Goal: Communication & Community: Answer question/provide support

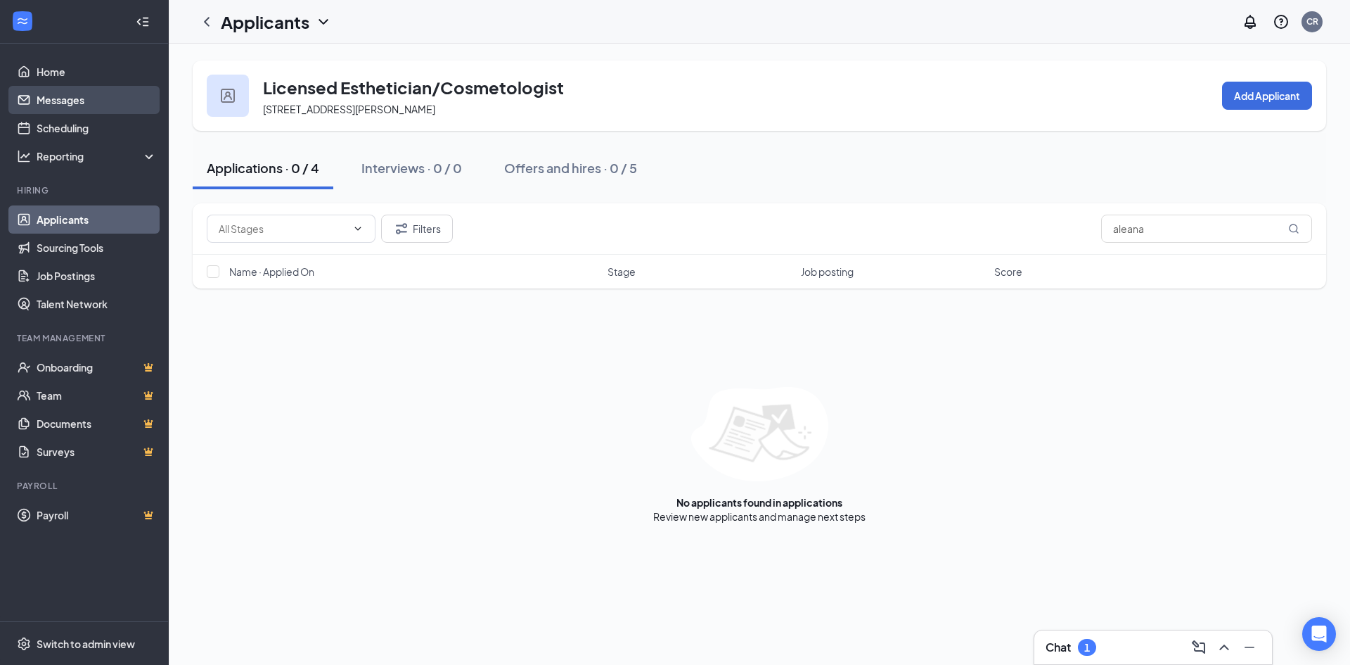
click at [56, 105] on link "Messages" at bounding box center [97, 100] width 120 height 28
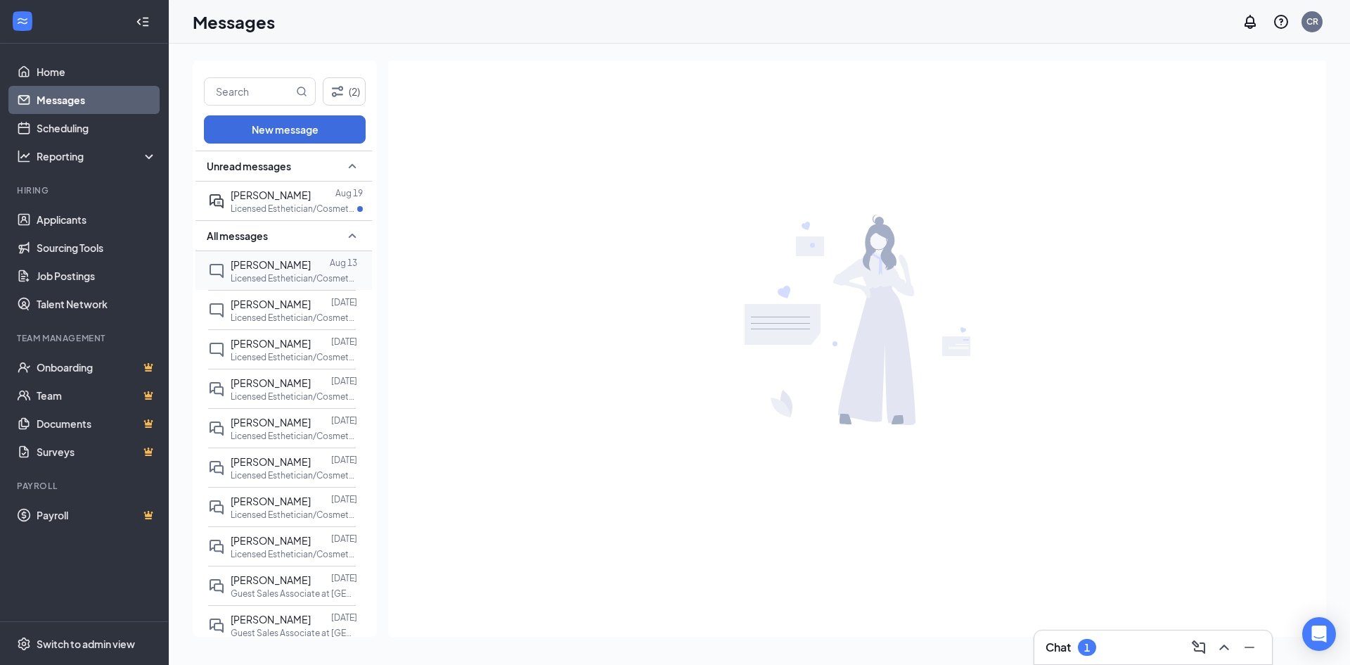
click at [263, 272] on p "Licensed Esthetician/Cosmetologist at [GEOGRAPHIC_DATA]" at bounding box center [294, 278] width 127 height 12
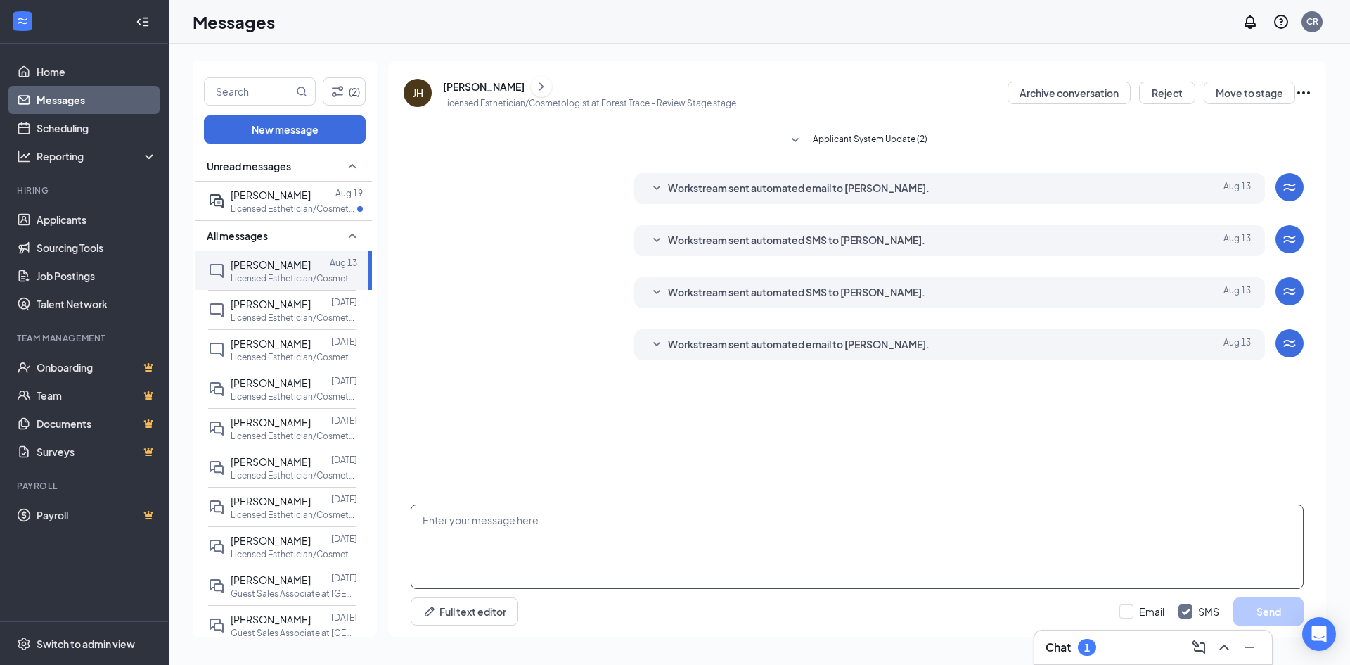
click at [507, 543] on textarea at bounding box center [857, 546] width 893 height 84
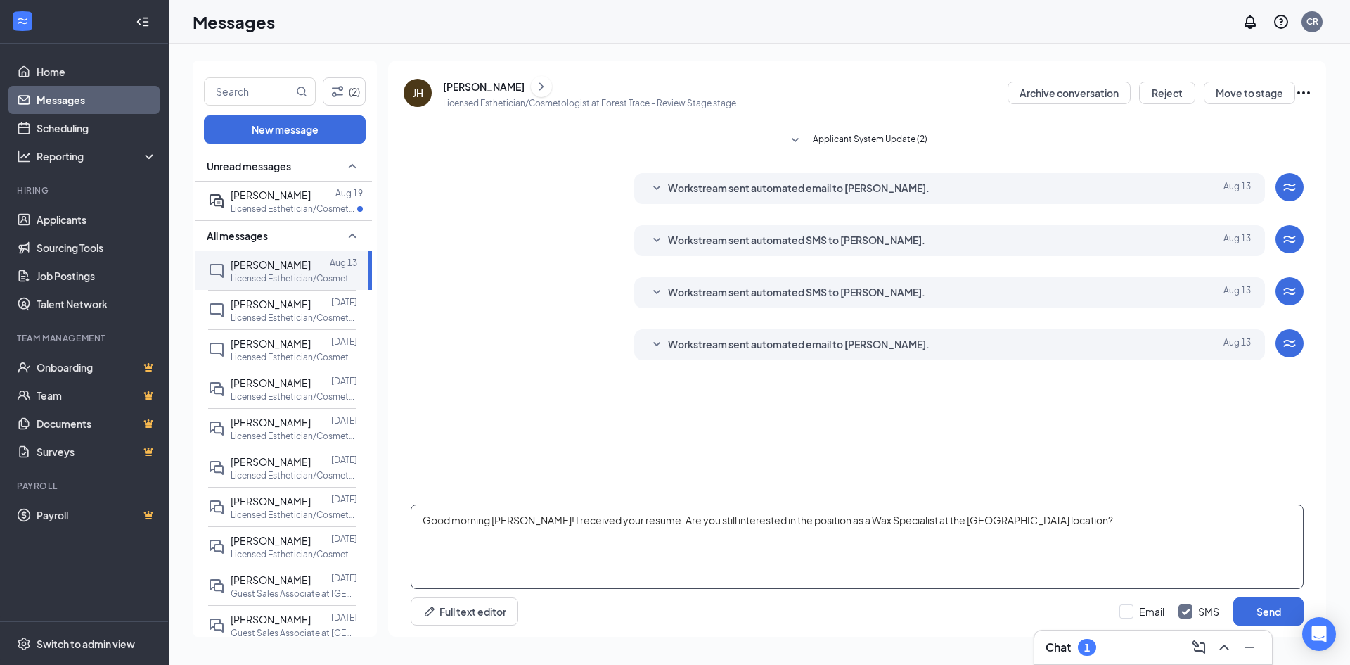
click at [723, 518] on textarea "Good morning Jisela! I received your resume. Are you still interested in the po…" at bounding box center [857, 546] width 893 height 84
type textarea "Good morning Jisela! I received your resume. Are you still interested in the po…"
click at [1288, 602] on button "Send" at bounding box center [1268, 611] width 70 height 28
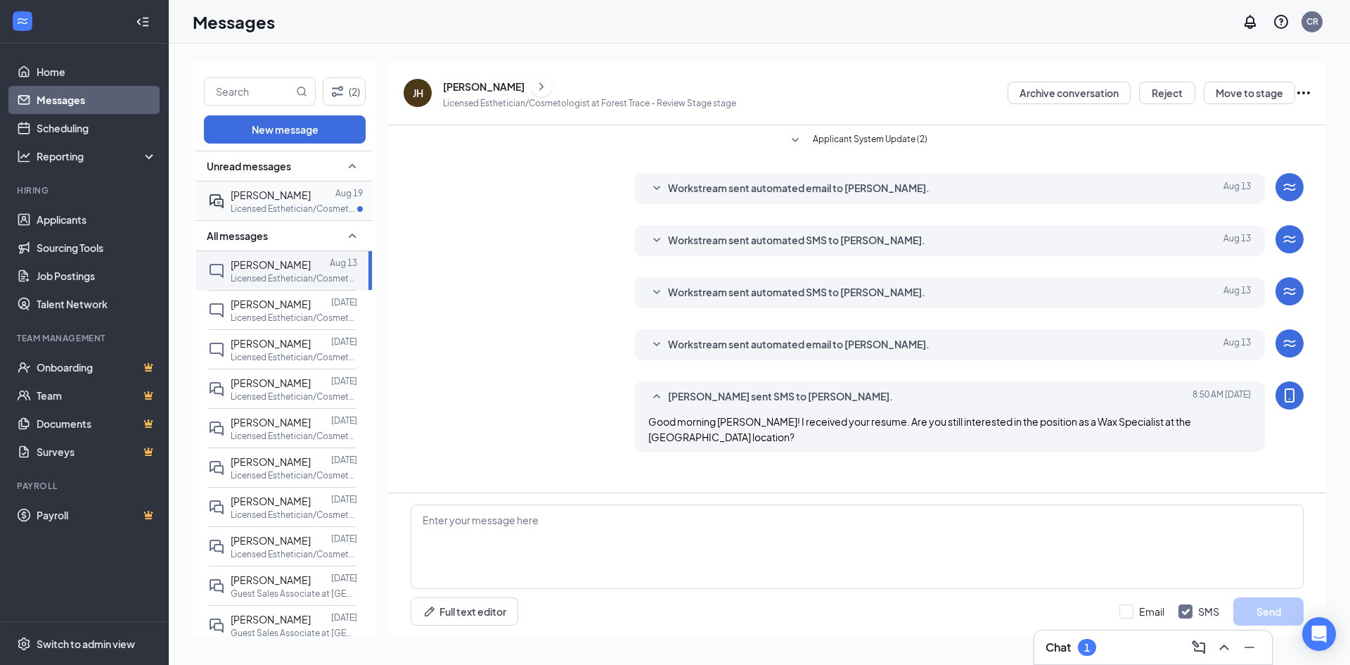
click at [252, 200] on span "[PERSON_NAME]" at bounding box center [271, 194] width 80 height 13
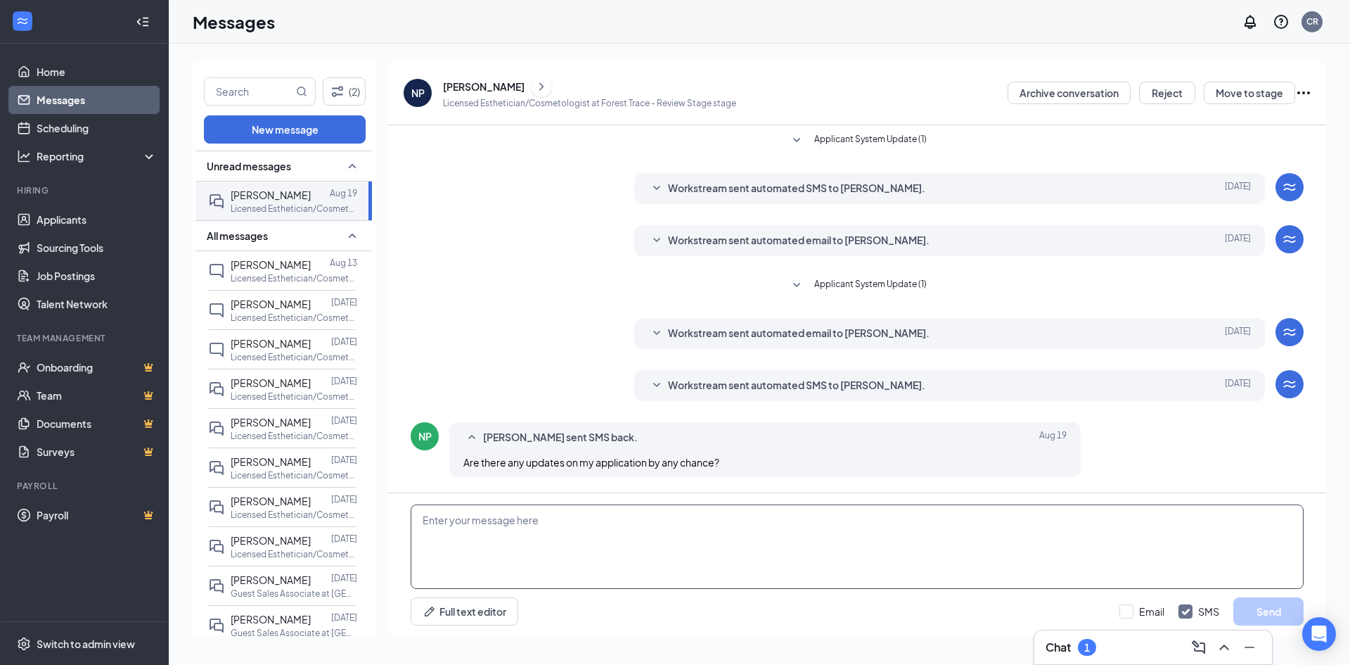
click at [459, 554] on textarea at bounding box center [857, 546] width 893 height 84
paste textarea "Good morning Jisela! I received your resume. Are you still interested in the po…"
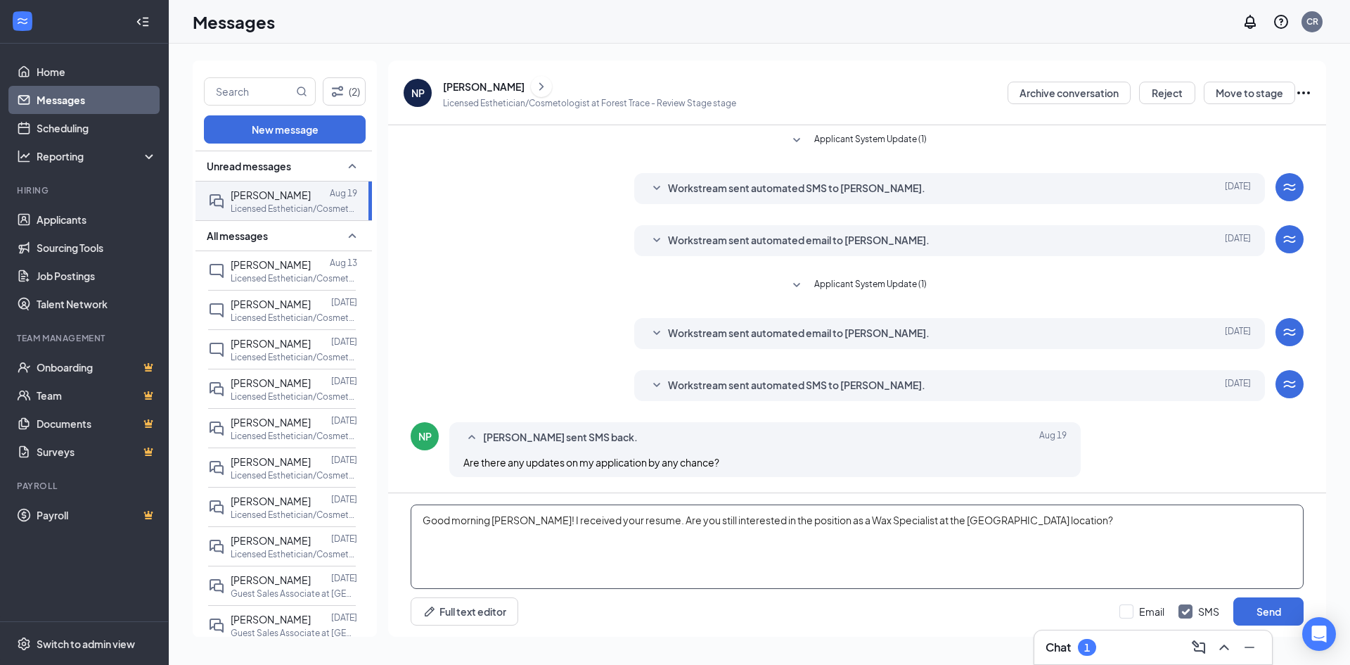
click at [508, 524] on textarea "Good morning Jisela! I received your resume. Are you still interested in the po…" at bounding box center [857, 546] width 893 height 84
click at [717, 526] on textarea "Good morning [PERSON_NAME]! I received your resume. Are you still interested in…" at bounding box center [857, 546] width 893 height 84
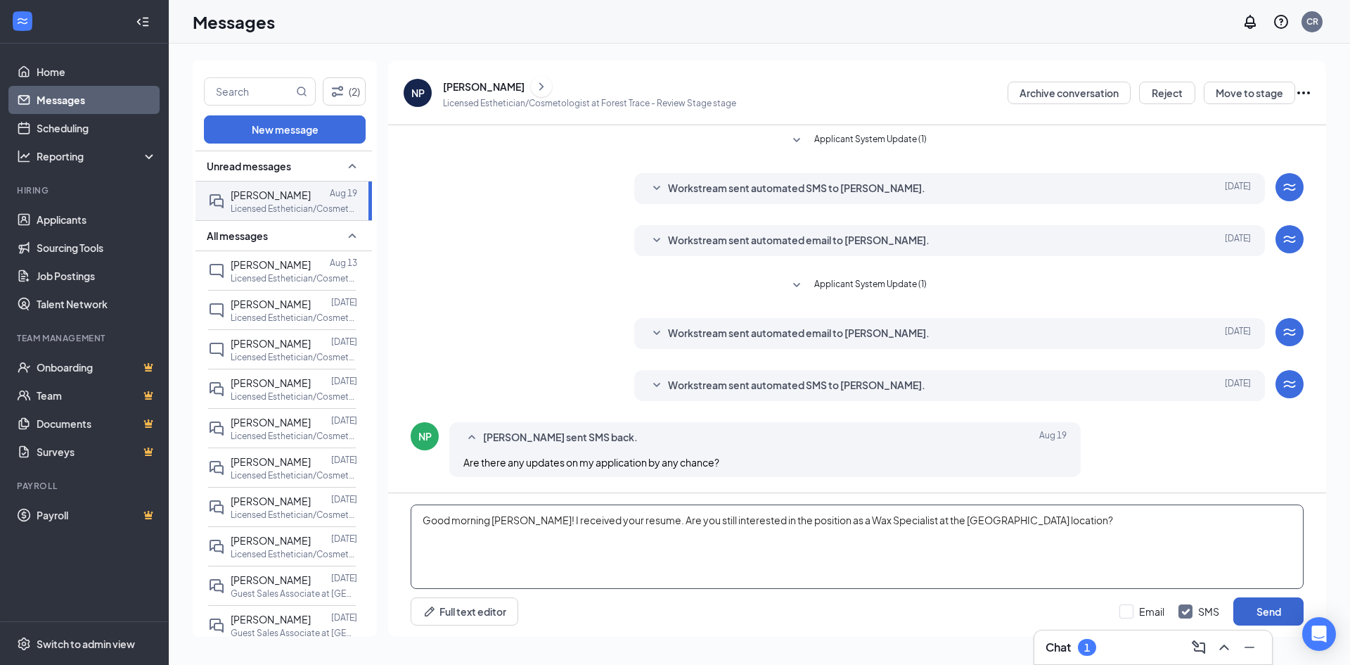
type textarea "Good morning [PERSON_NAME]! I received your resume. Are you still interested in…"
click at [1285, 615] on button "Send" at bounding box center [1268, 611] width 70 height 28
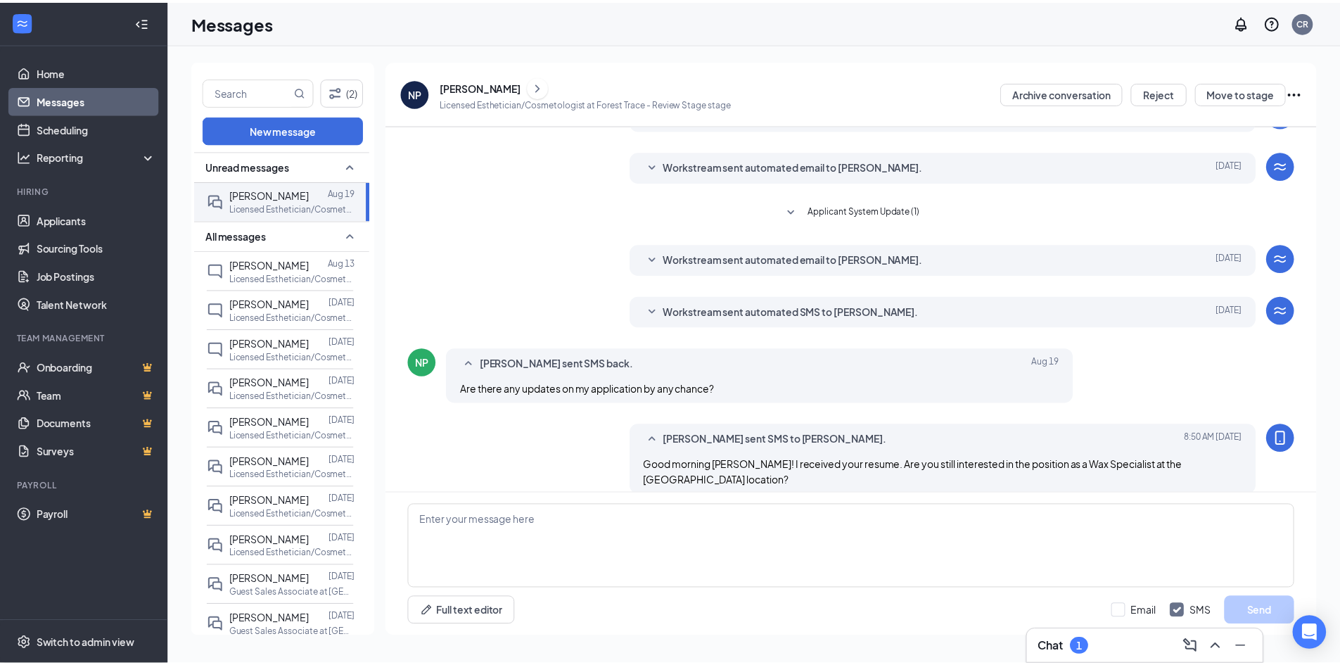
scroll to position [90, 0]
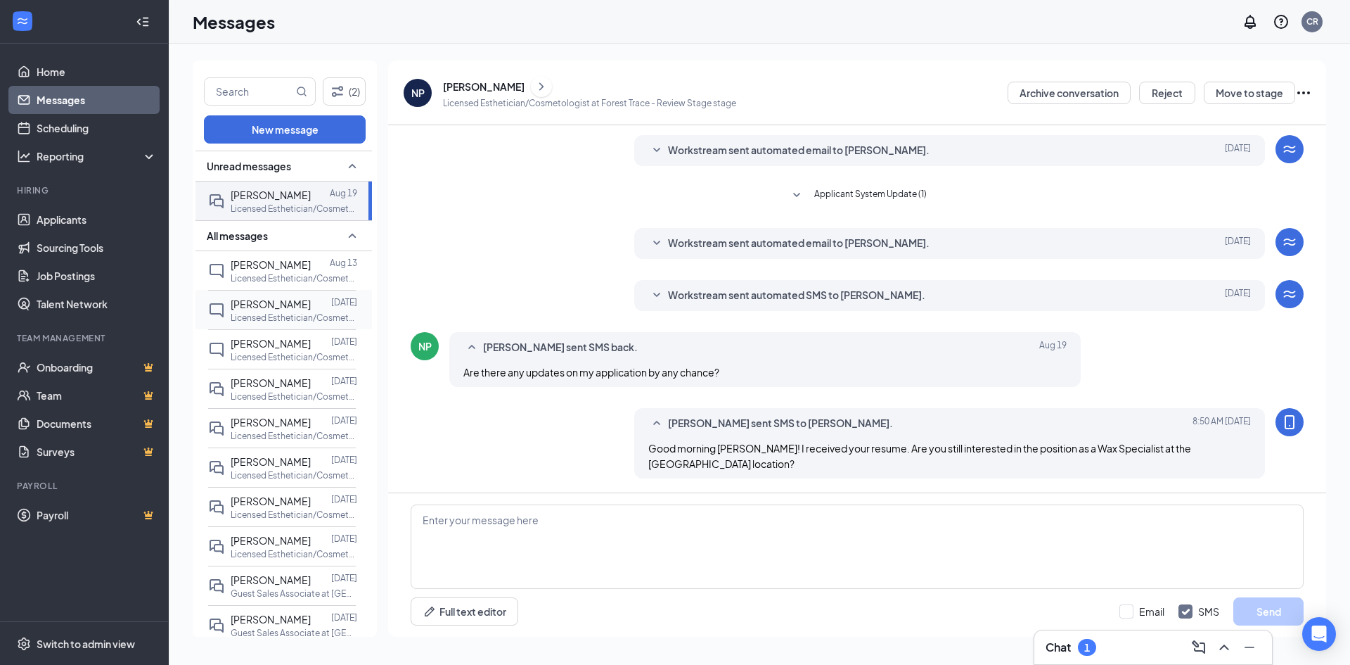
click at [251, 313] on p "Licensed Esthetician/Cosmetologist at [GEOGRAPHIC_DATA]" at bounding box center [294, 318] width 127 height 12
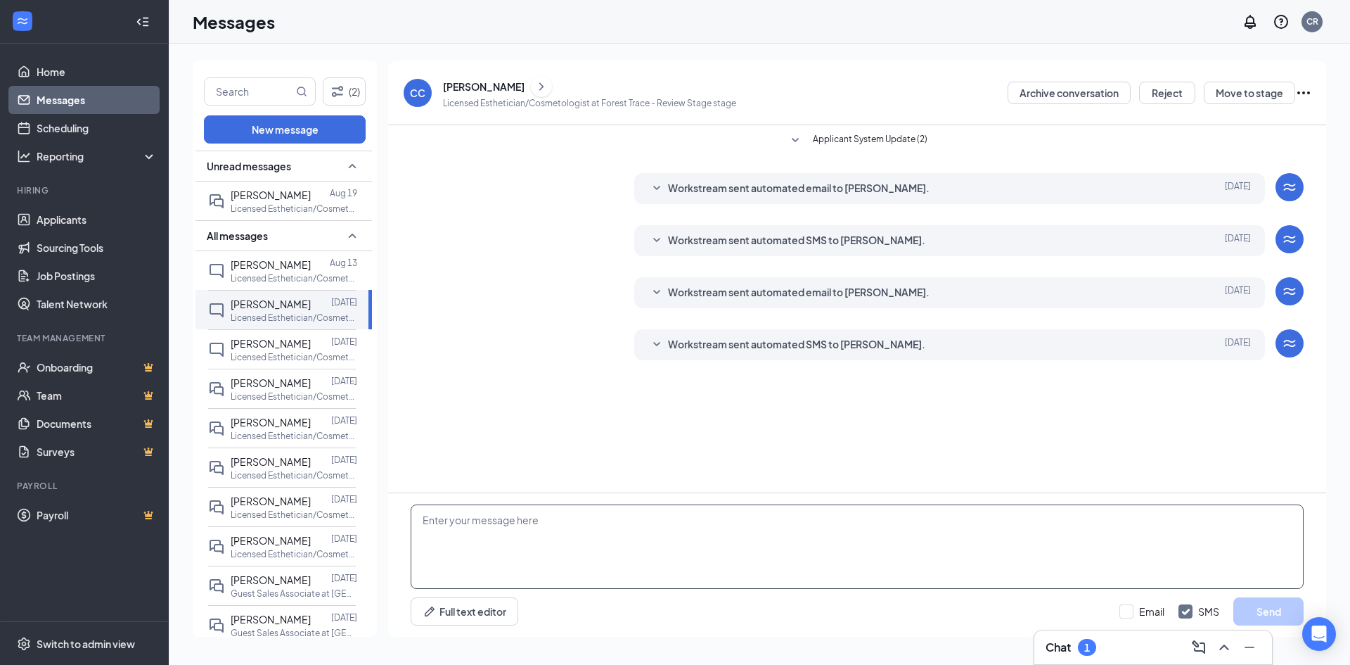
click at [444, 547] on textarea at bounding box center [857, 546] width 893 height 84
paste textarea "Good morning Naomi! I received your resume. Are you still interested in the pos…"
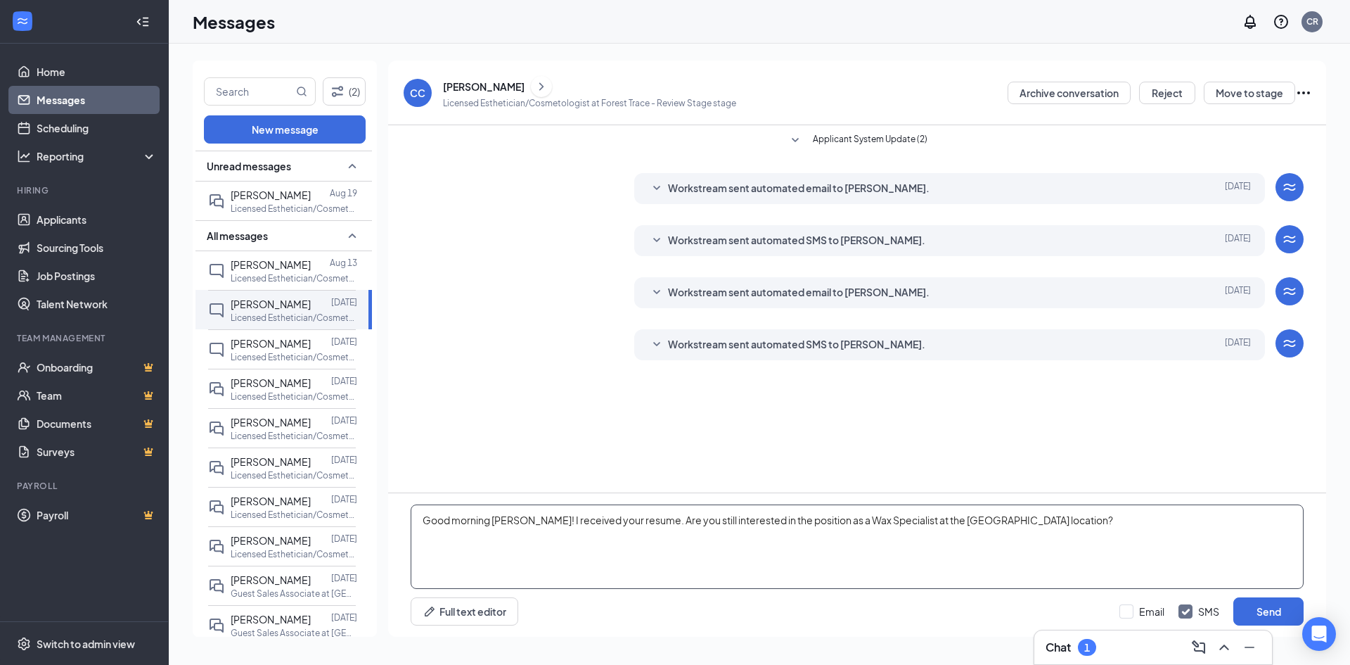
click at [507, 518] on textarea "Good morning Naomi! I received your resume. Are you still interested in the pos…" at bounding box center [857, 546] width 893 height 84
type textarea "Good morning Christina! I received your resume. Are you still interested in the…"
click at [1288, 605] on button "Send" at bounding box center [1268, 611] width 70 height 28
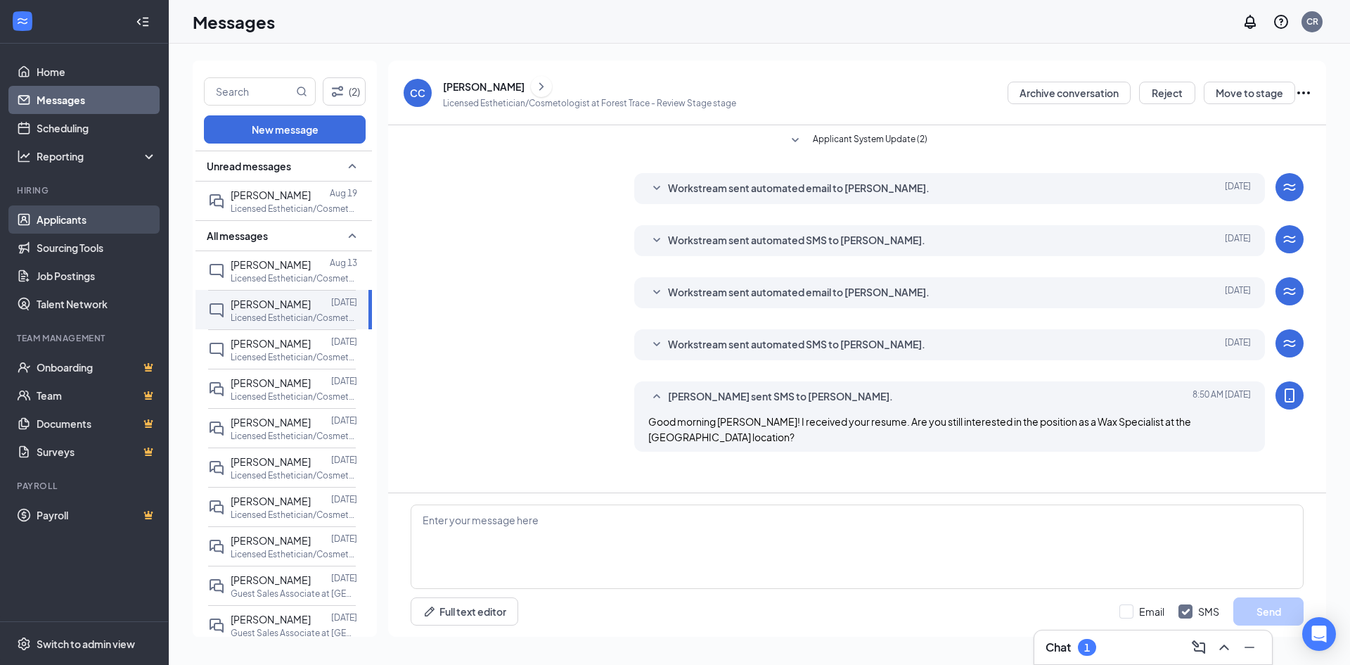
click at [84, 215] on link "Applicants" at bounding box center [97, 219] width 120 height 28
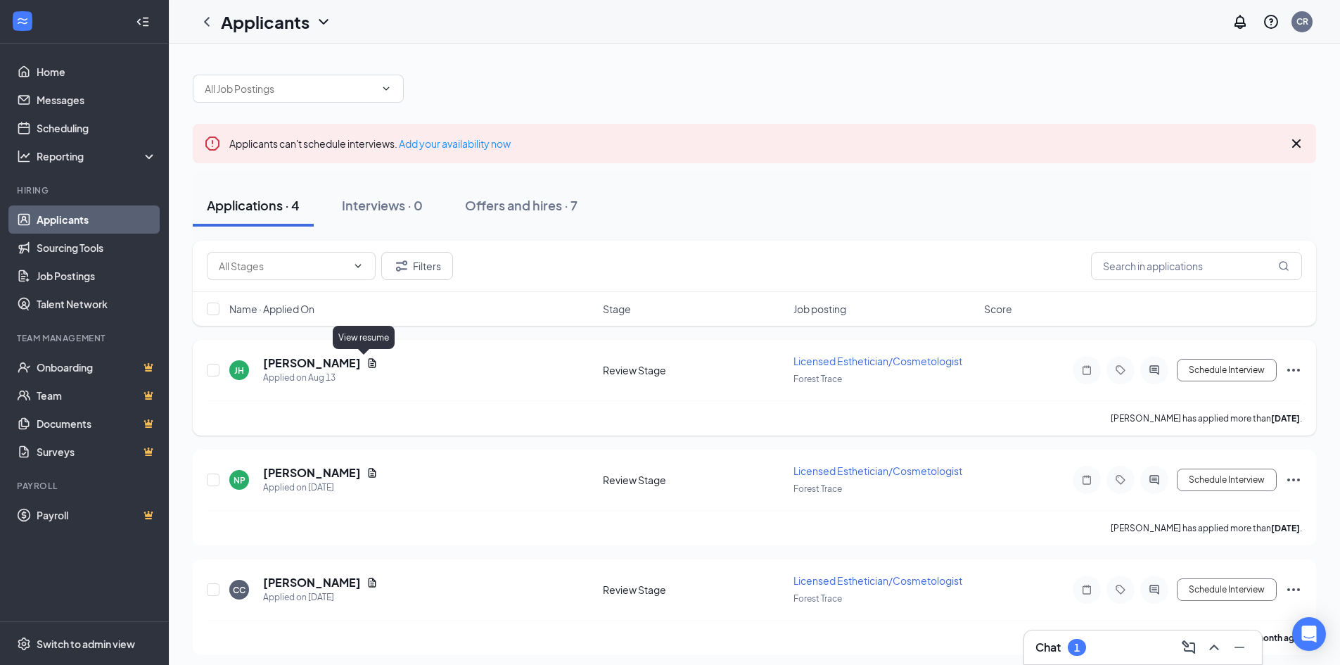
click at [368, 361] on icon "Document" at bounding box center [372, 362] width 8 height 9
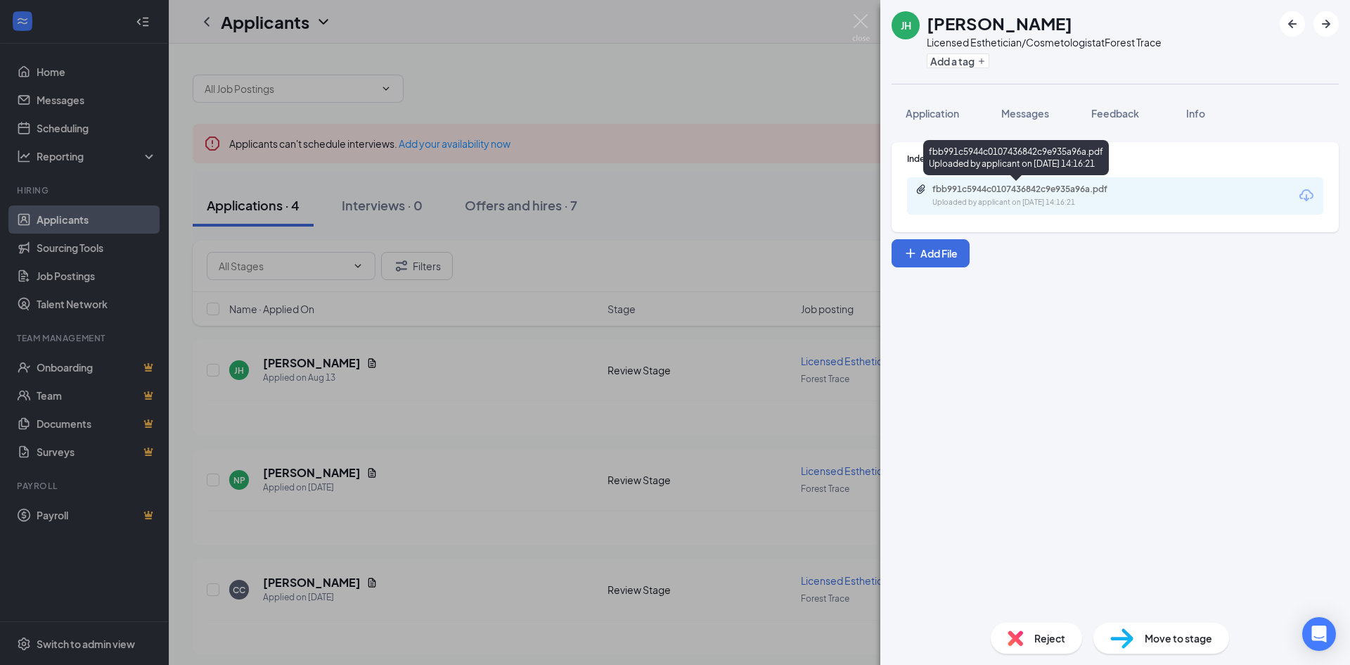
click at [1072, 205] on div "Uploaded by applicant on [DATE] 14:16:21" at bounding box center [1037, 202] width 211 height 11
click at [393, 460] on div "[PERSON_NAME] Licensed Esthetician/Cosmetologist at [GEOGRAPHIC_DATA] Add a tag…" at bounding box center [675, 332] width 1350 height 665
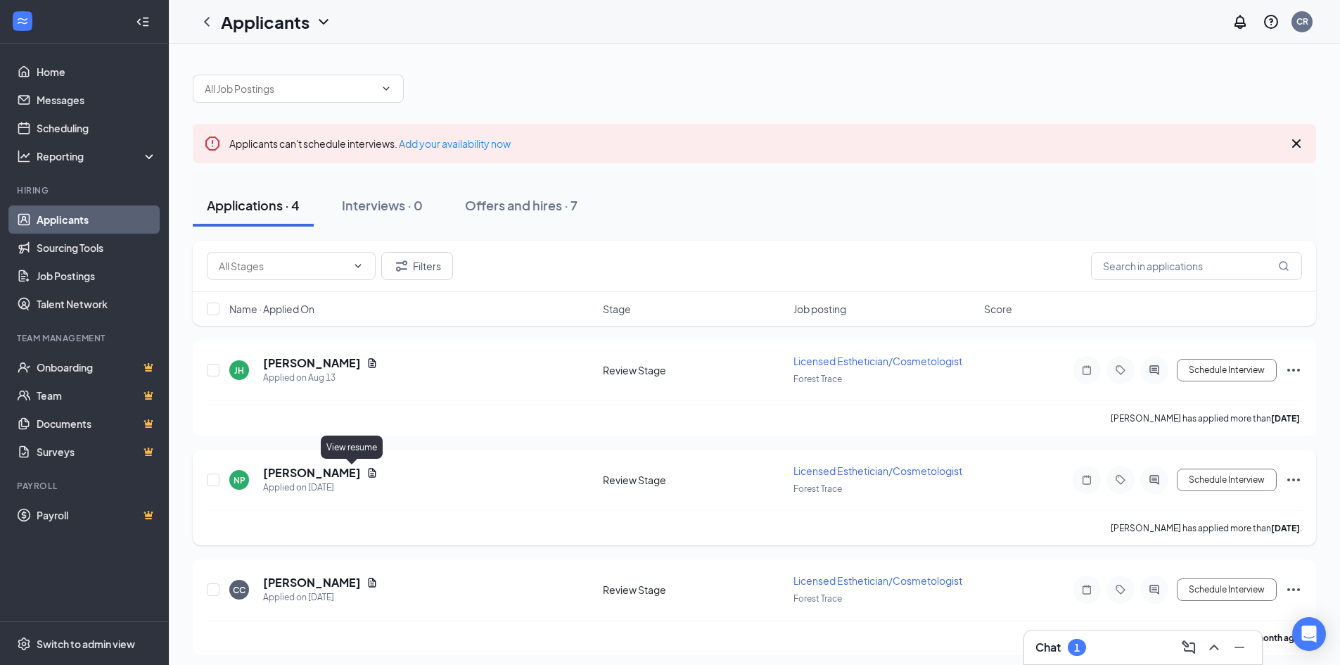
click at [366, 474] on icon "Document" at bounding box center [371, 472] width 11 height 11
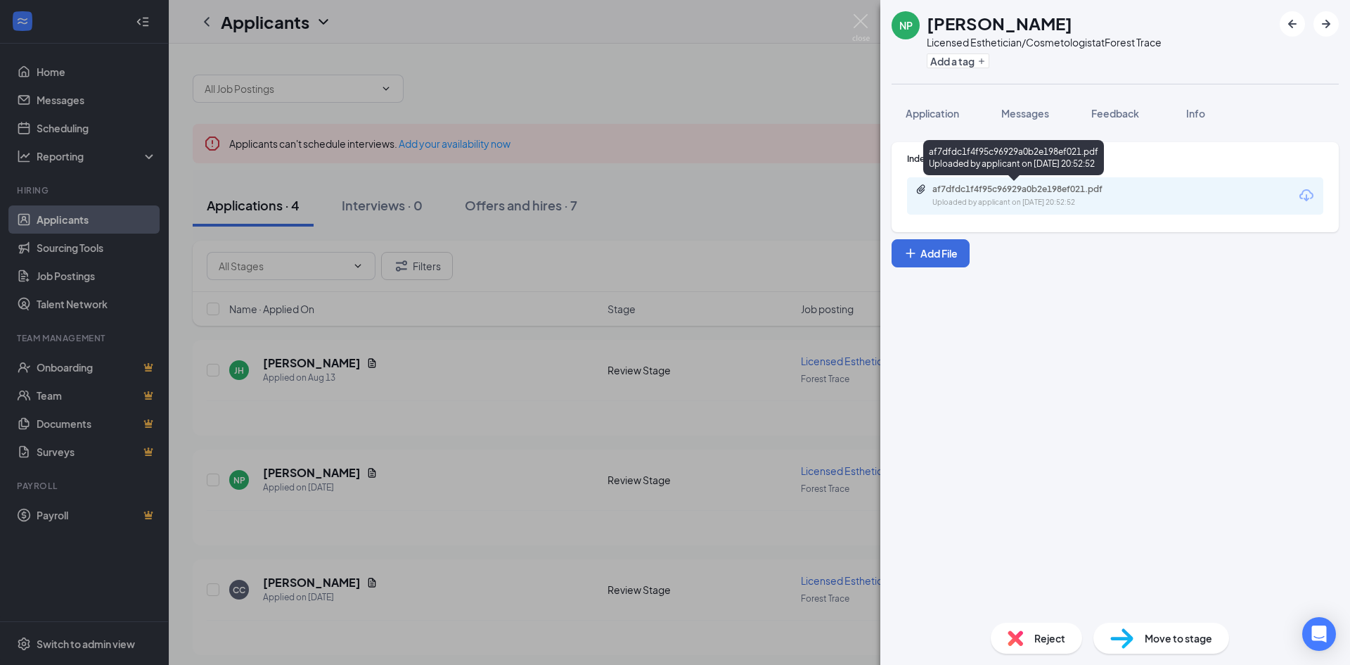
click at [1018, 202] on div "Uploaded by applicant on [DATE] 20:52:52" at bounding box center [1037, 202] width 211 height 11
click at [378, 501] on div "NP [PERSON_NAME] Licensed Esthetician/Cosmetologist at [GEOGRAPHIC_DATA] Add a …" at bounding box center [675, 332] width 1350 height 665
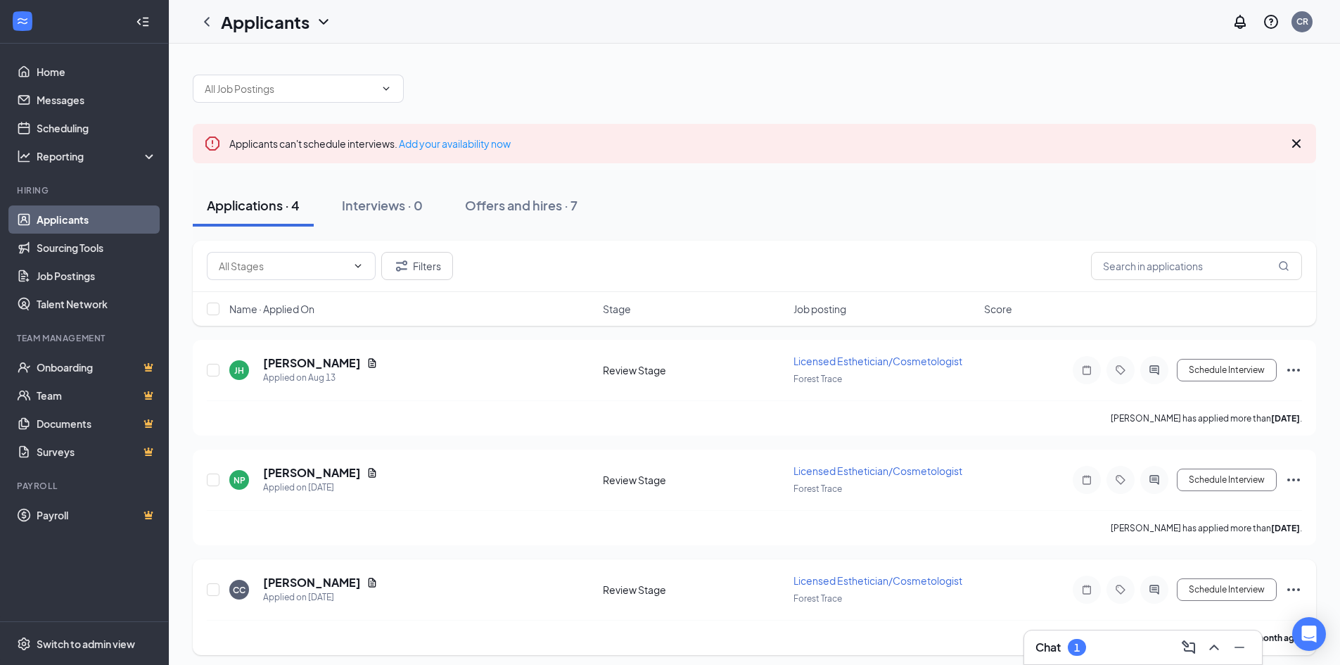
click at [366, 587] on icon "Document" at bounding box center [371, 582] width 11 height 11
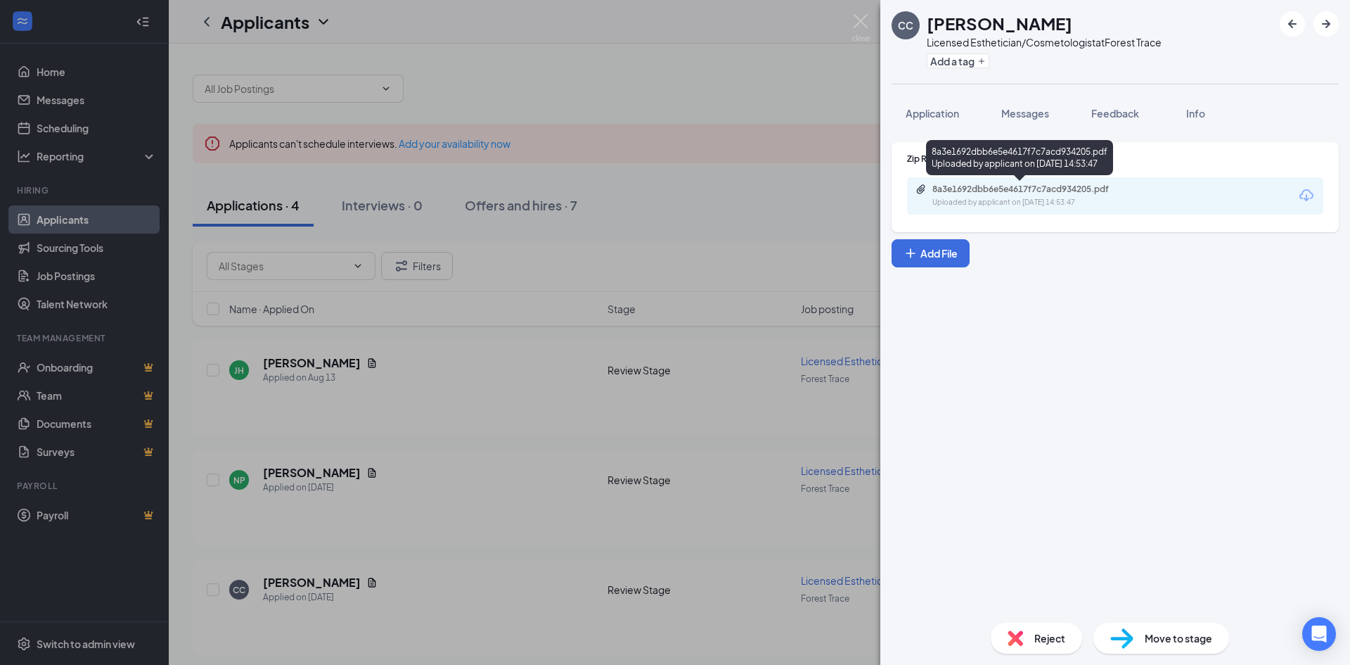
click at [994, 200] on div "Uploaded by applicant on Jul 16, 2025 at 14:53:47" at bounding box center [1037, 202] width 211 height 11
click at [429, 456] on div "CC Christina Correa Licensed Esthetician/Cosmetologist at Forest Trace Add a ta…" at bounding box center [675, 332] width 1350 height 665
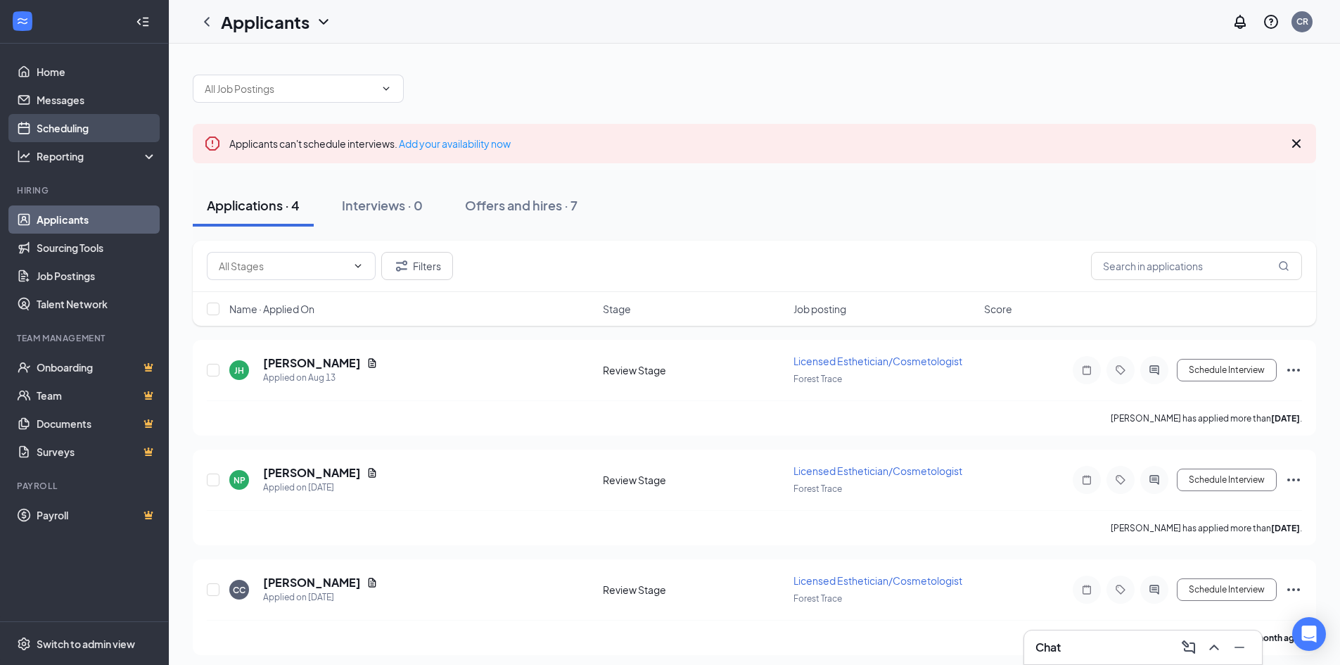
click at [84, 122] on link "Scheduling" at bounding box center [97, 128] width 120 height 28
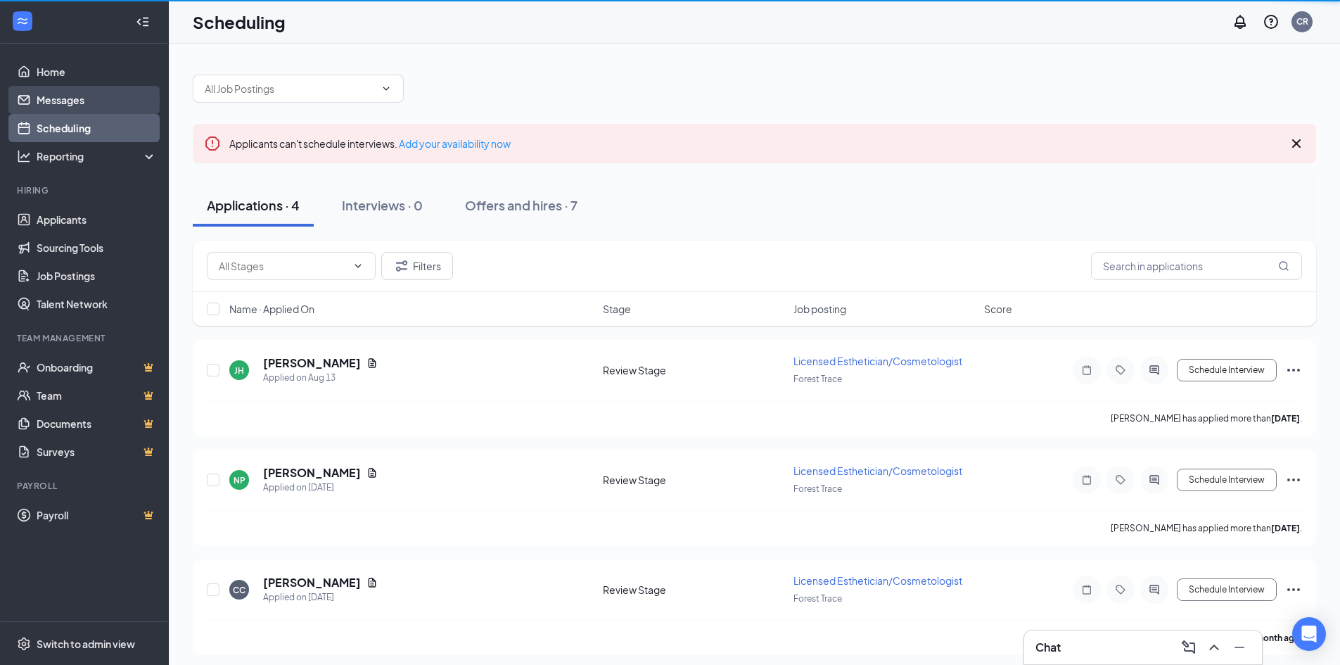
click at [79, 102] on link "Messages" at bounding box center [97, 100] width 120 height 28
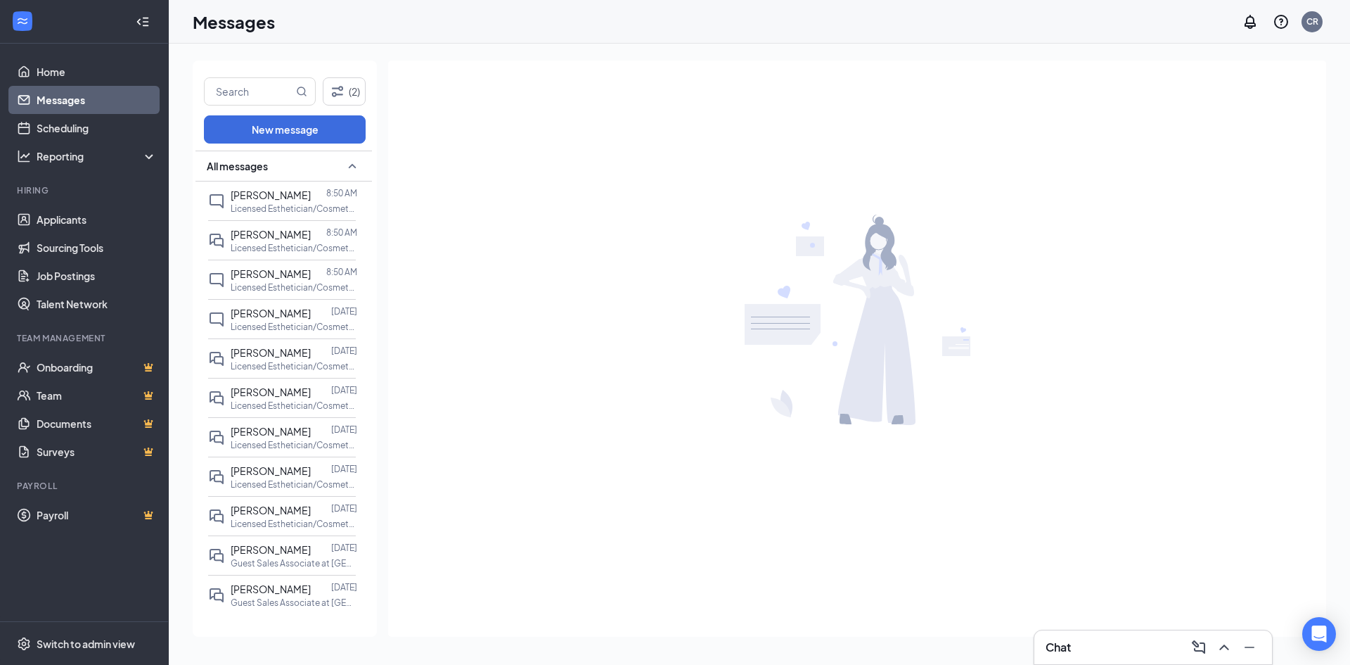
click at [70, 101] on link "Messages" at bounding box center [97, 100] width 120 height 28
click at [1251, 645] on icon "Minimize" at bounding box center [1249, 646] width 17 height 17
click at [86, 96] on link "Messages" at bounding box center [97, 100] width 120 height 28
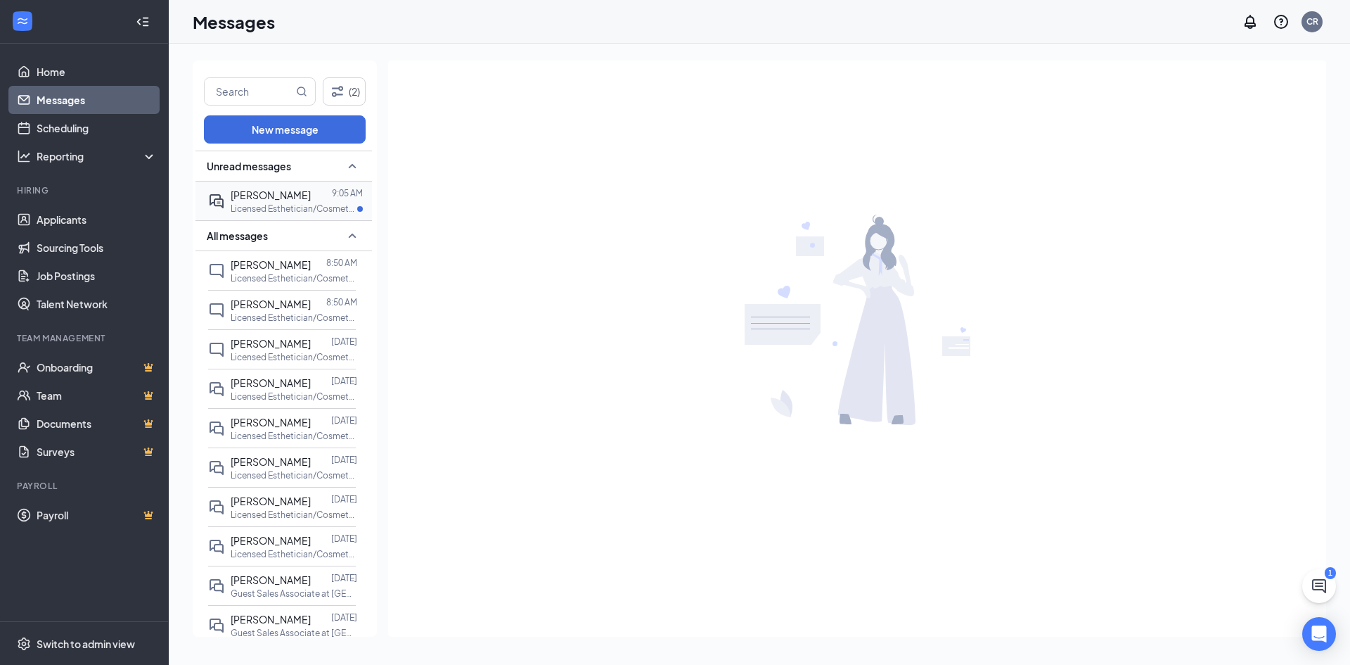
click at [294, 193] on span "[PERSON_NAME]" at bounding box center [271, 194] width 80 height 13
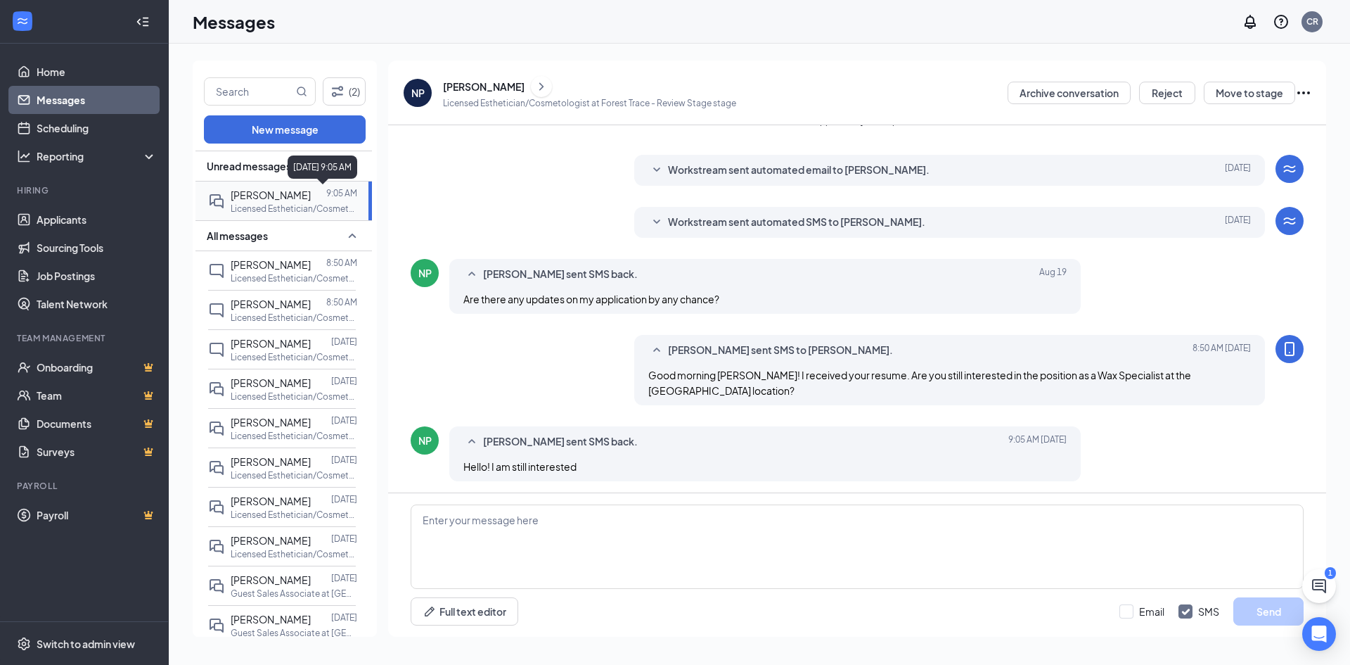
scroll to position [166, 0]
click at [487, 569] on textarea at bounding box center [857, 546] width 893 height 84
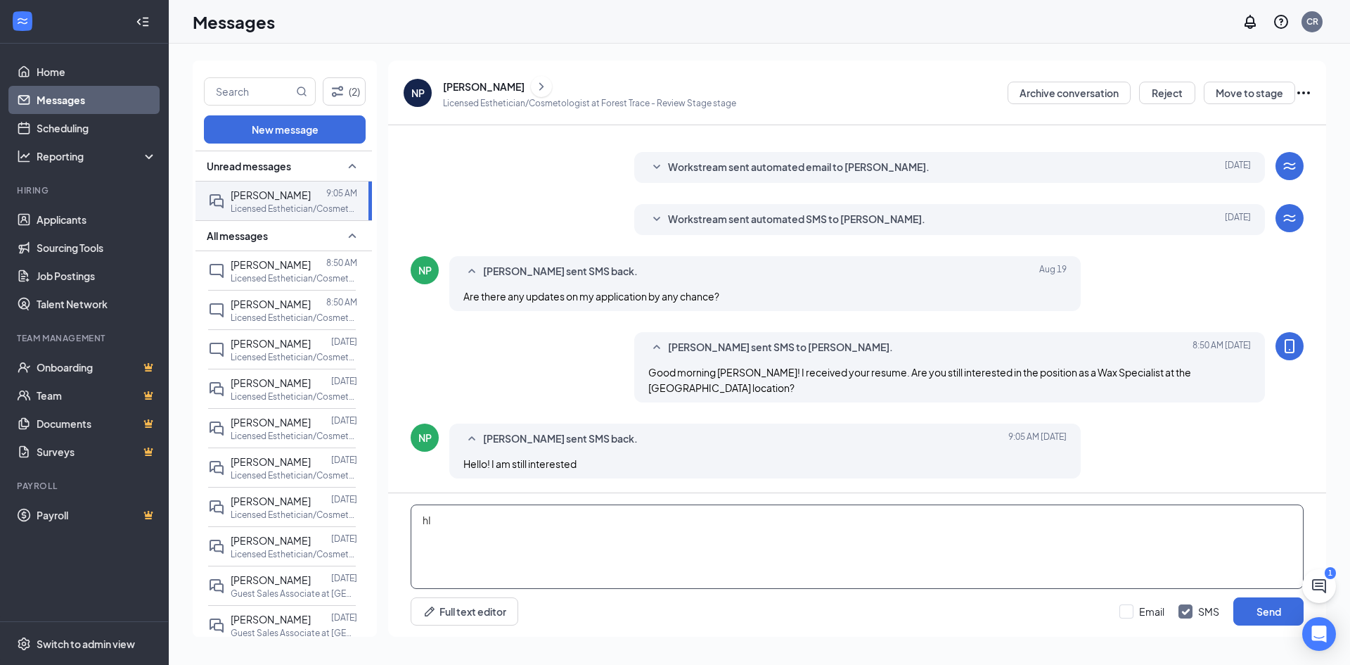
type textarea "h"
click at [726, 513] on textarea "Hi Naomi! Are you available for a phone interview tomorrow at" at bounding box center [857, 546] width 893 height 84
type textarea "Hi [PERSON_NAME]! Are you available for a phone interview [DATE] at 2:15pm?"
click at [1256, 611] on button "Send" at bounding box center [1268, 611] width 70 height 28
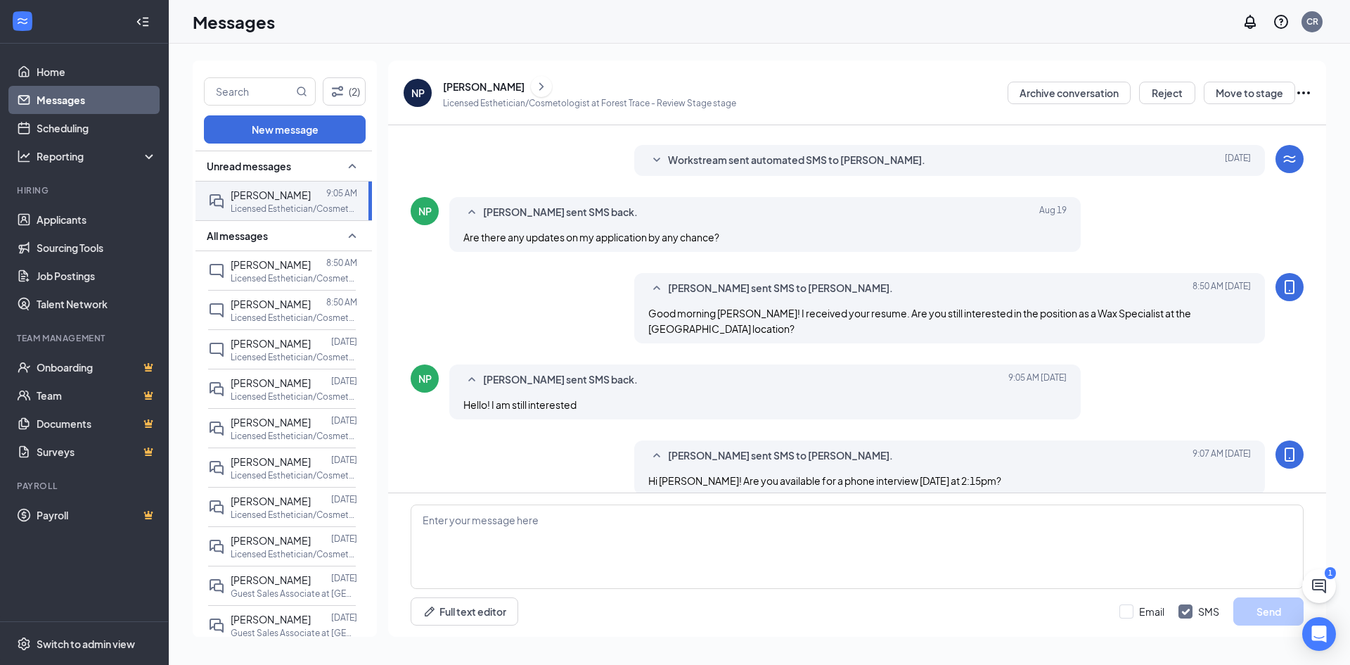
scroll to position [242, 0]
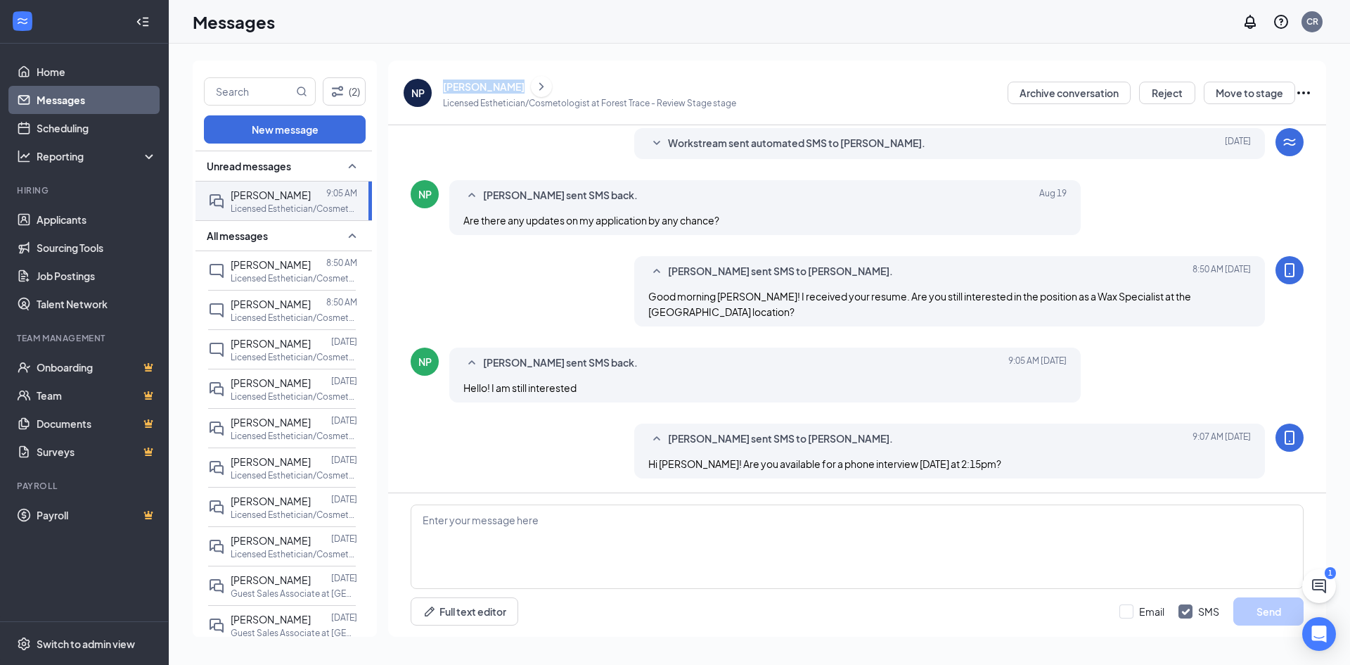
drag, startPoint x: 510, startPoint y: 89, endPoint x: 444, endPoint y: 86, distance: 65.5
click at [444, 86] on div "[PERSON_NAME]" at bounding box center [484, 86] width 82 height 14
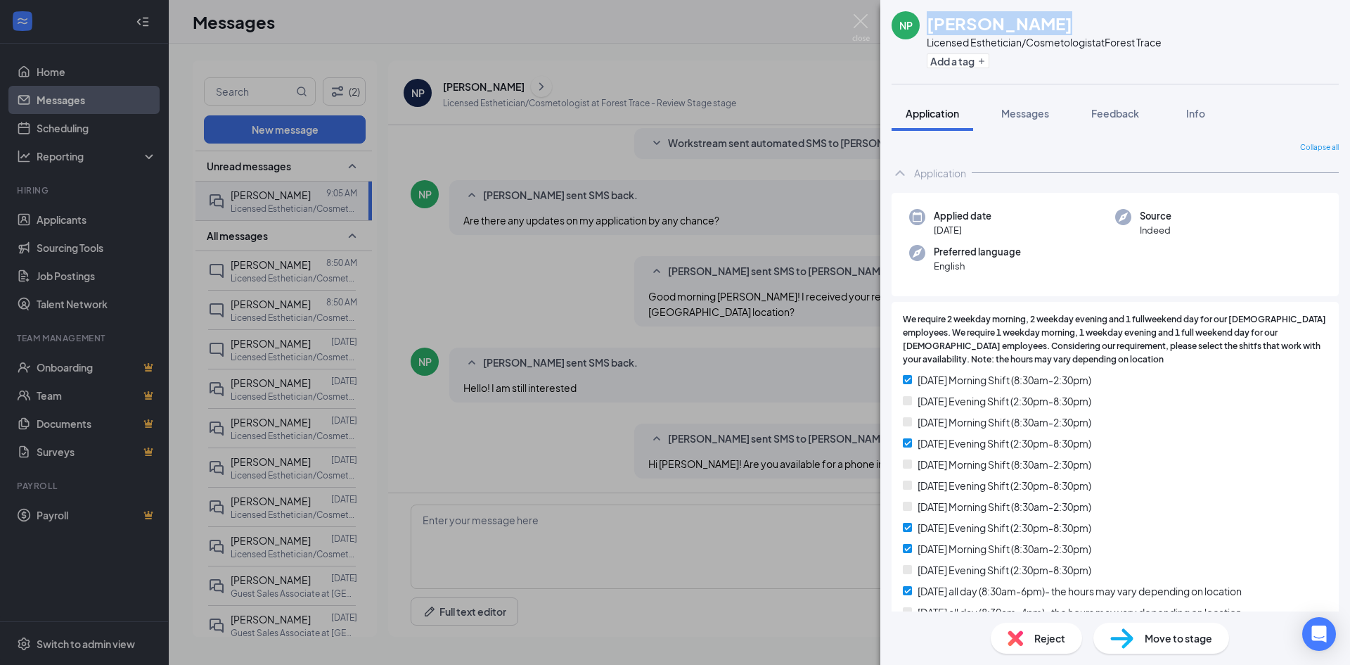
drag, startPoint x: 1049, startPoint y: 27, endPoint x: 930, endPoint y: 23, distance: 119.6
click at [930, 23] on div "[PERSON_NAME]" at bounding box center [1044, 23] width 235 height 24
copy h1 "[PERSON_NAME]"
click at [864, 22] on img at bounding box center [861, 27] width 18 height 27
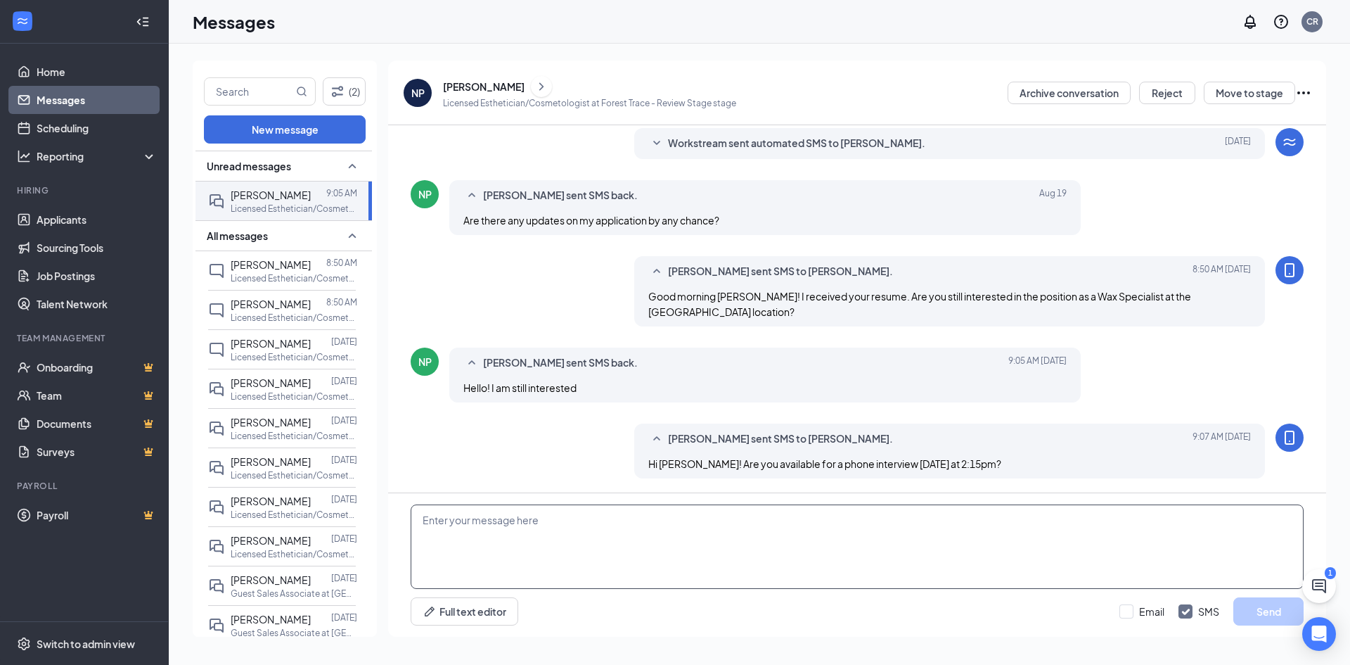
click at [641, 524] on textarea at bounding box center [857, 546] width 893 height 84
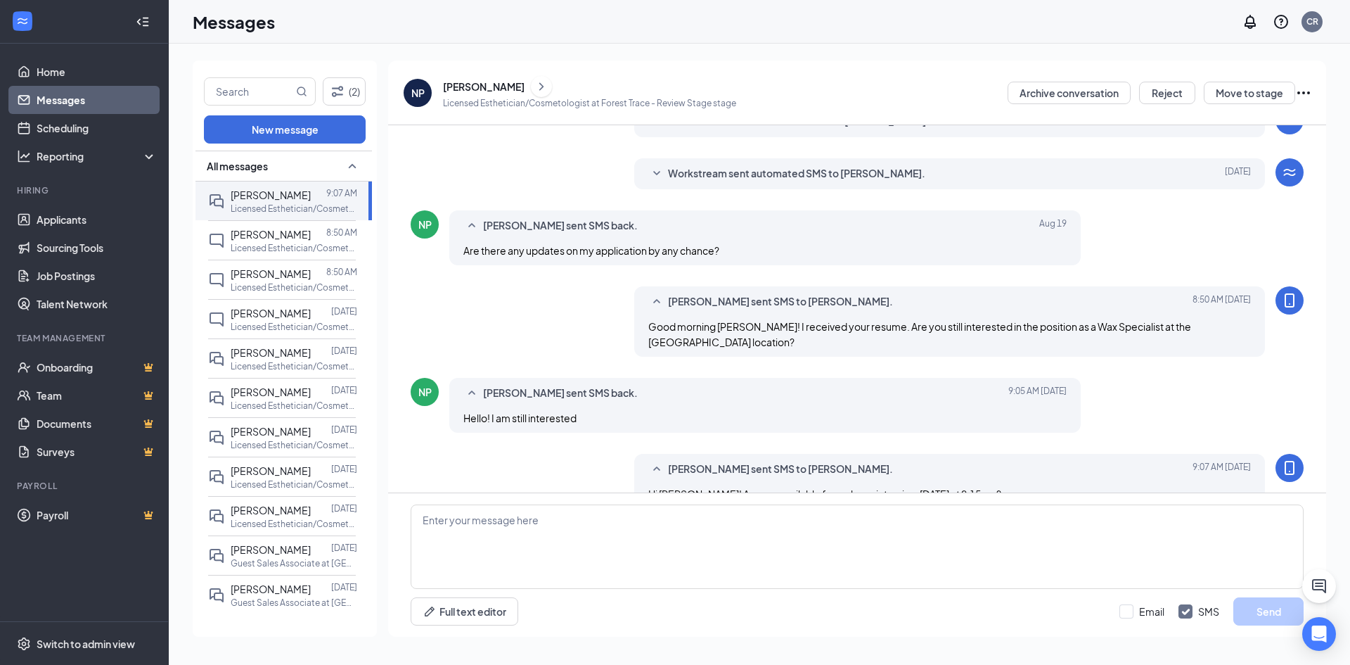
scroll to position [242, 0]
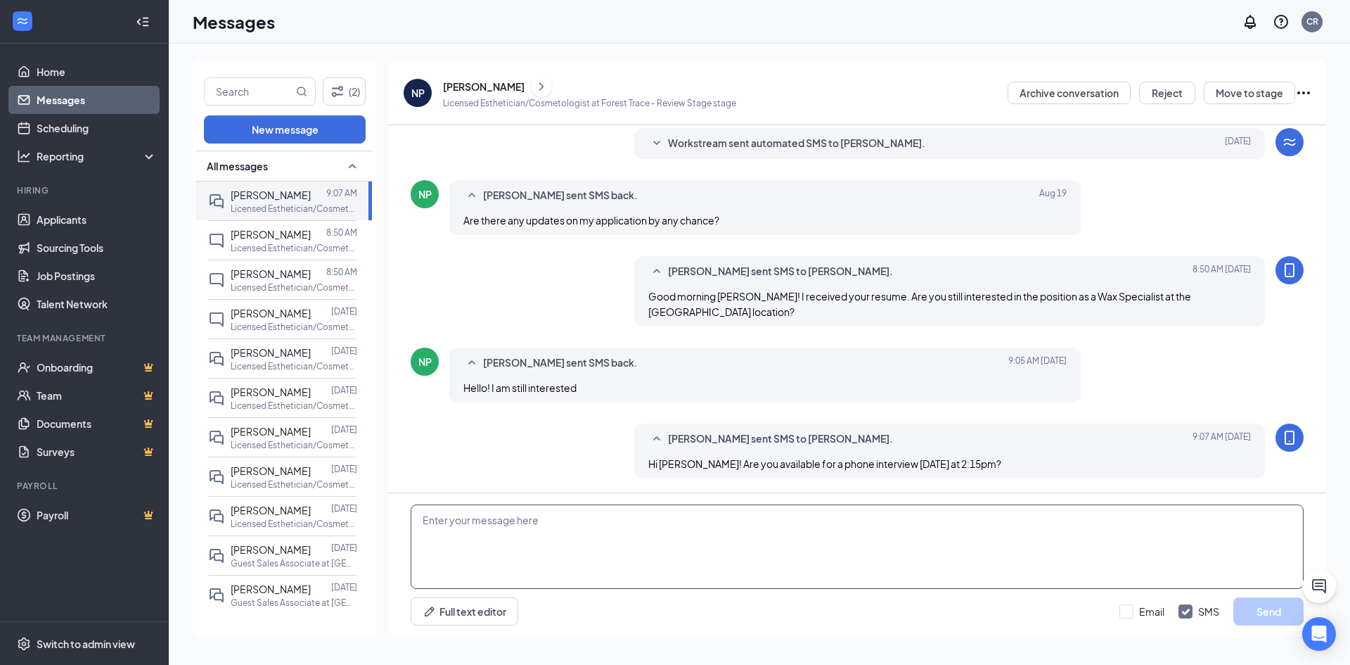
click at [632, 537] on textarea at bounding box center [857, 546] width 893 height 84
type textarea "If not, let me know a day and time that would work best for you."
click at [1256, 621] on button "Send" at bounding box center [1268, 611] width 70 height 28
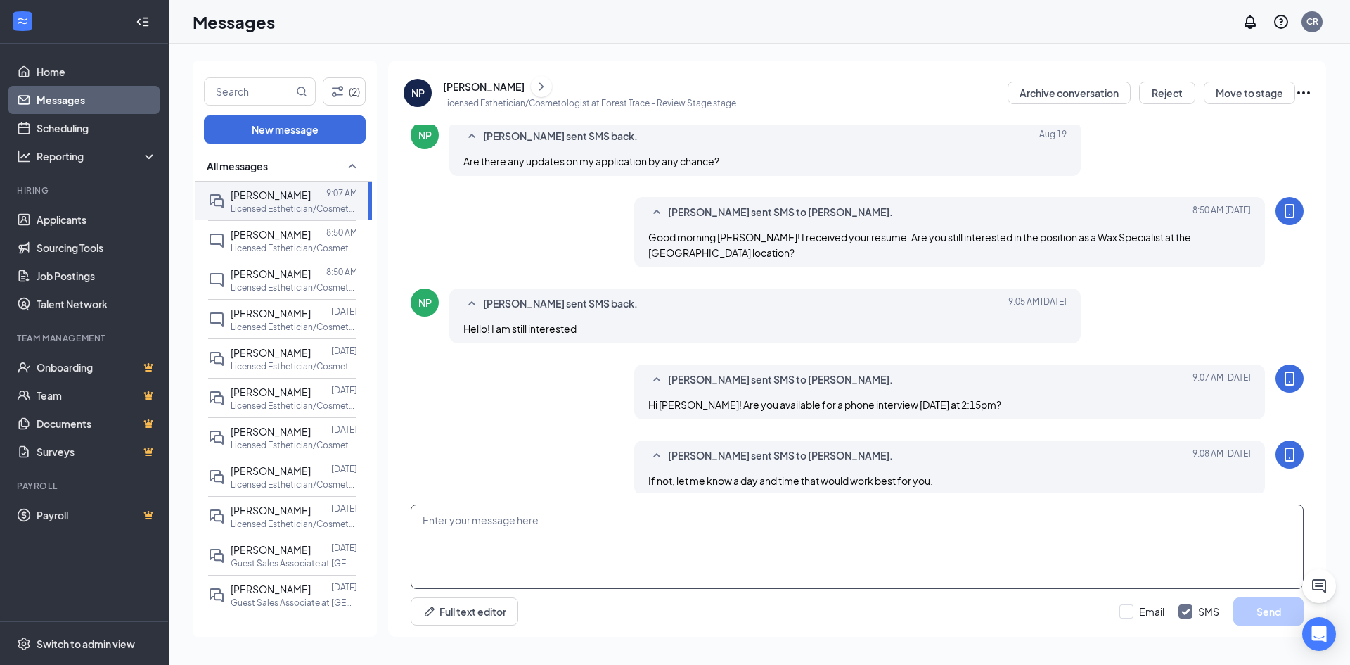
scroll to position [318, 0]
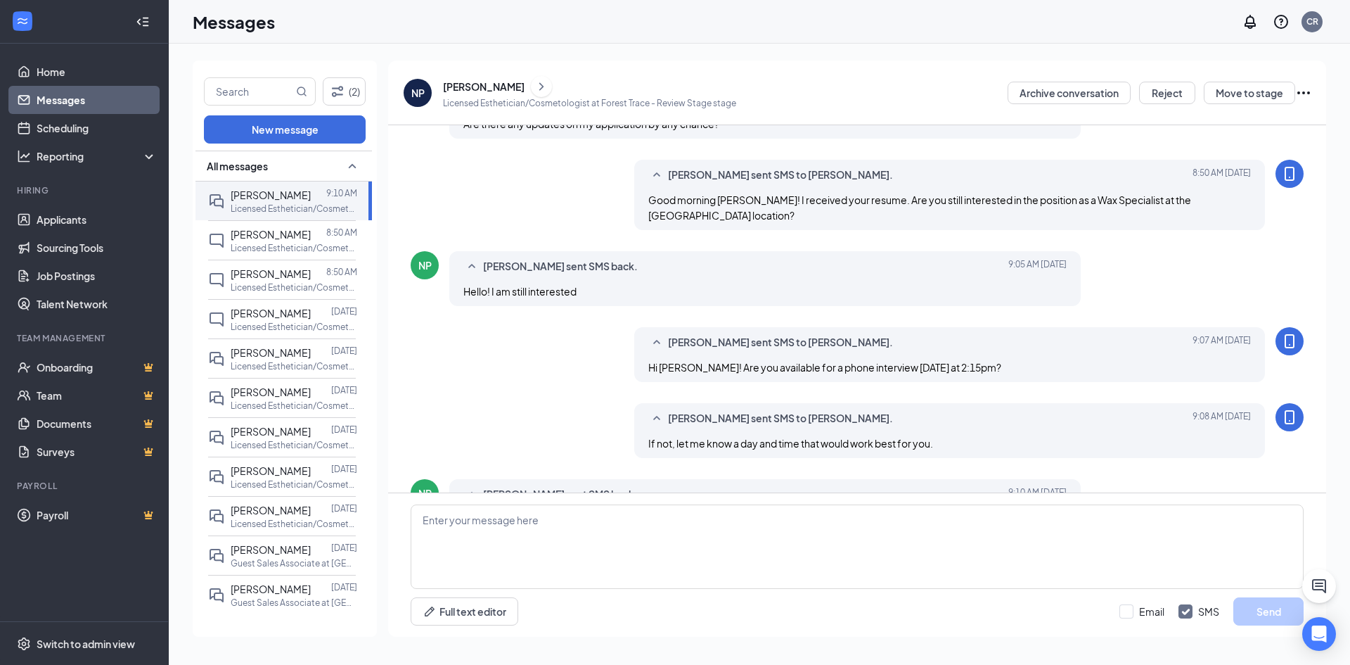
scroll to position [346, 0]
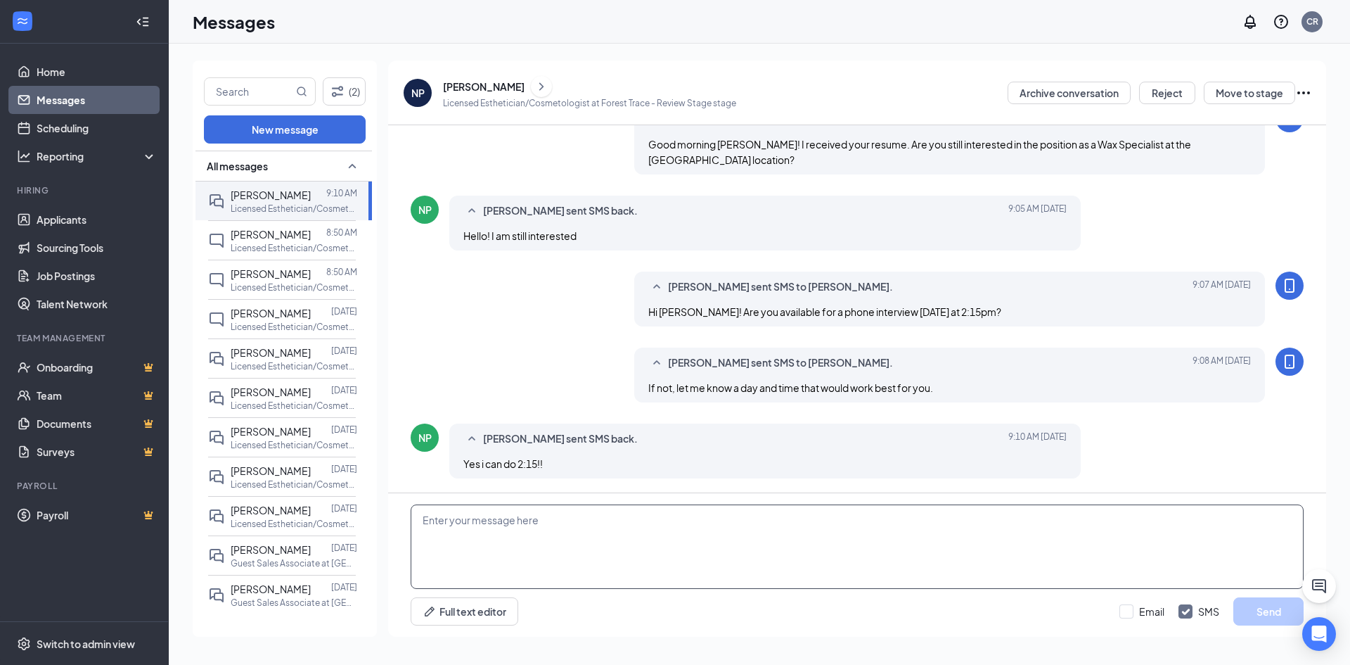
click at [547, 547] on textarea at bounding box center [857, 546] width 893 height 84
type textarea "Amazing! I will give you a call [DATE] at 2:15pm!"
click at [1288, 610] on button "Send" at bounding box center [1268, 611] width 70 height 28
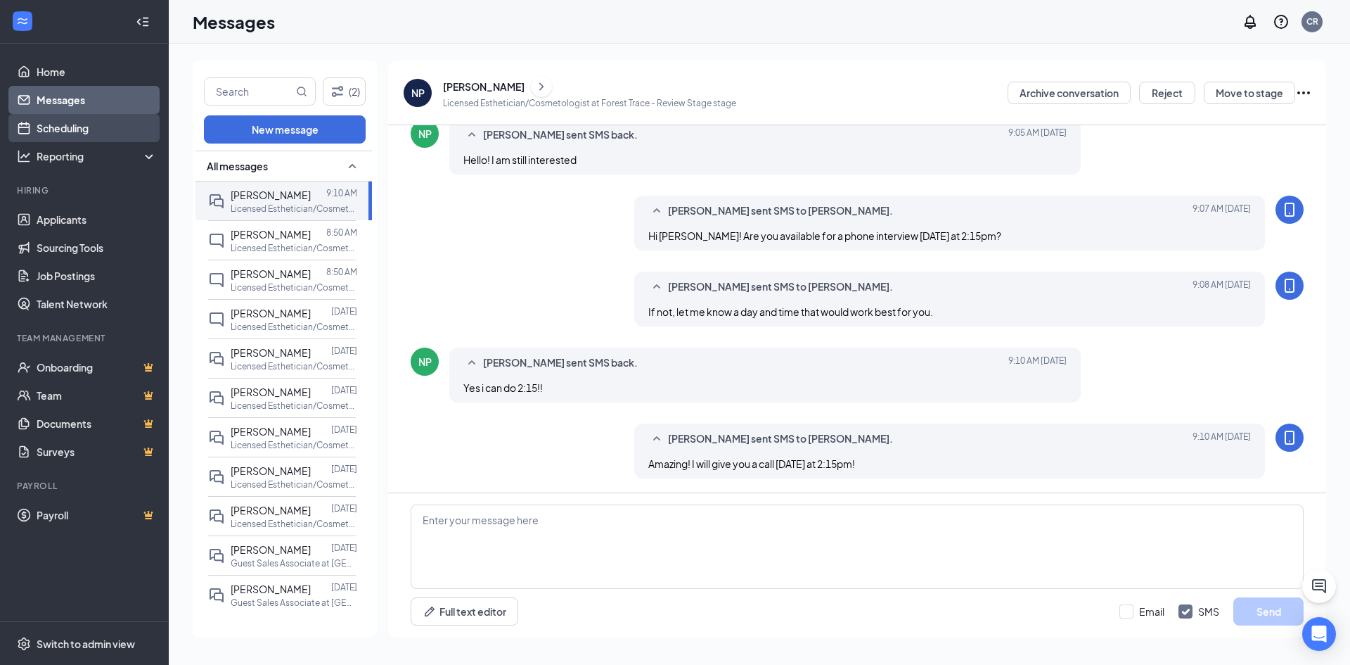
click at [99, 131] on link "Scheduling" at bounding box center [97, 128] width 120 height 28
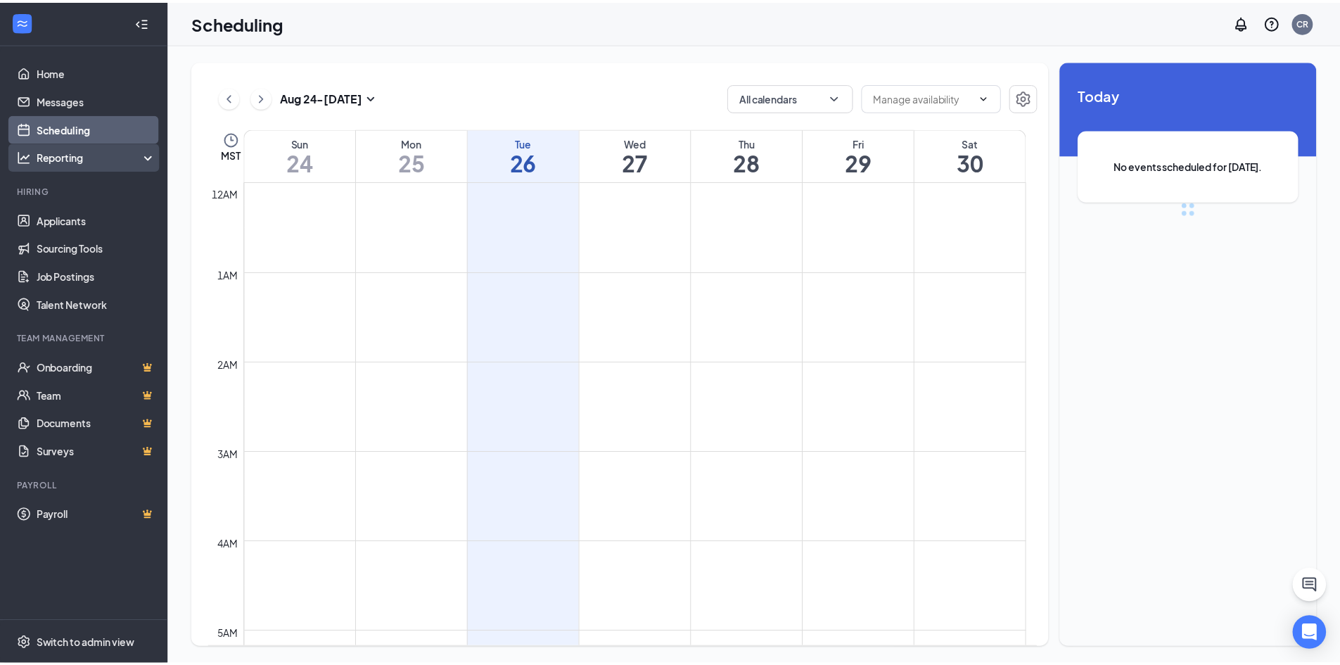
scroll to position [691, 0]
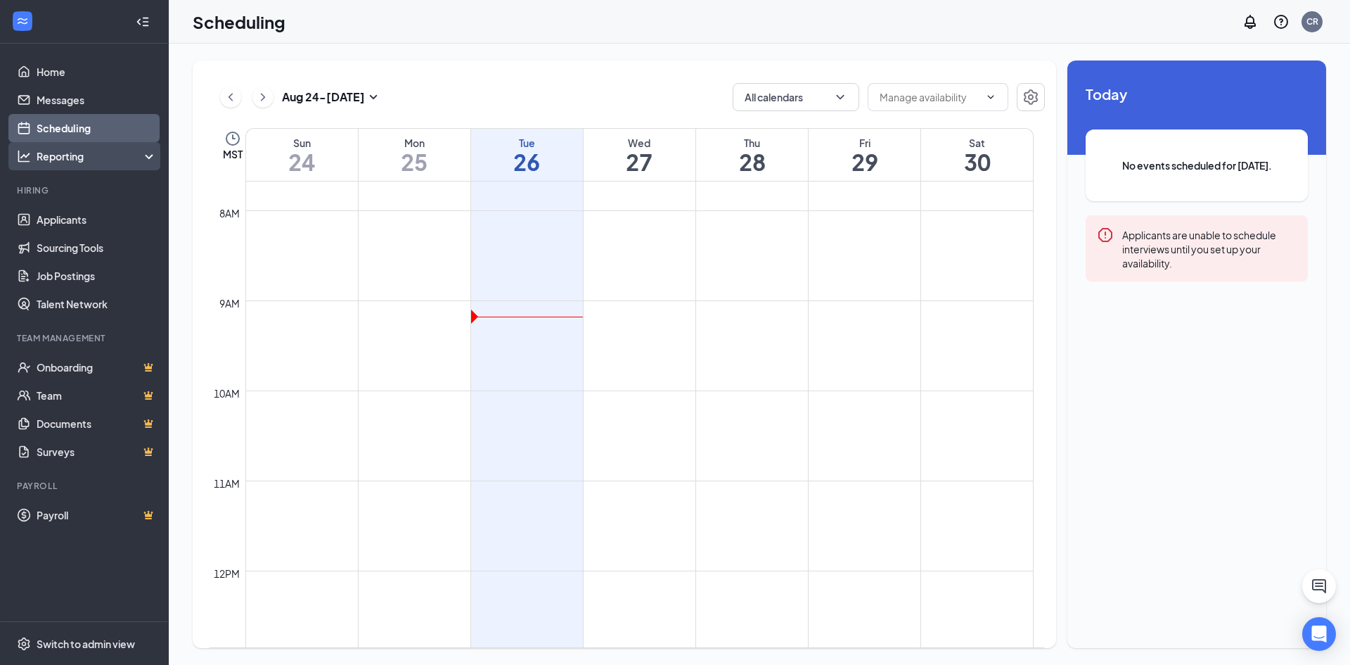
click at [83, 157] on div "Reporting" at bounding box center [97, 156] width 121 height 14
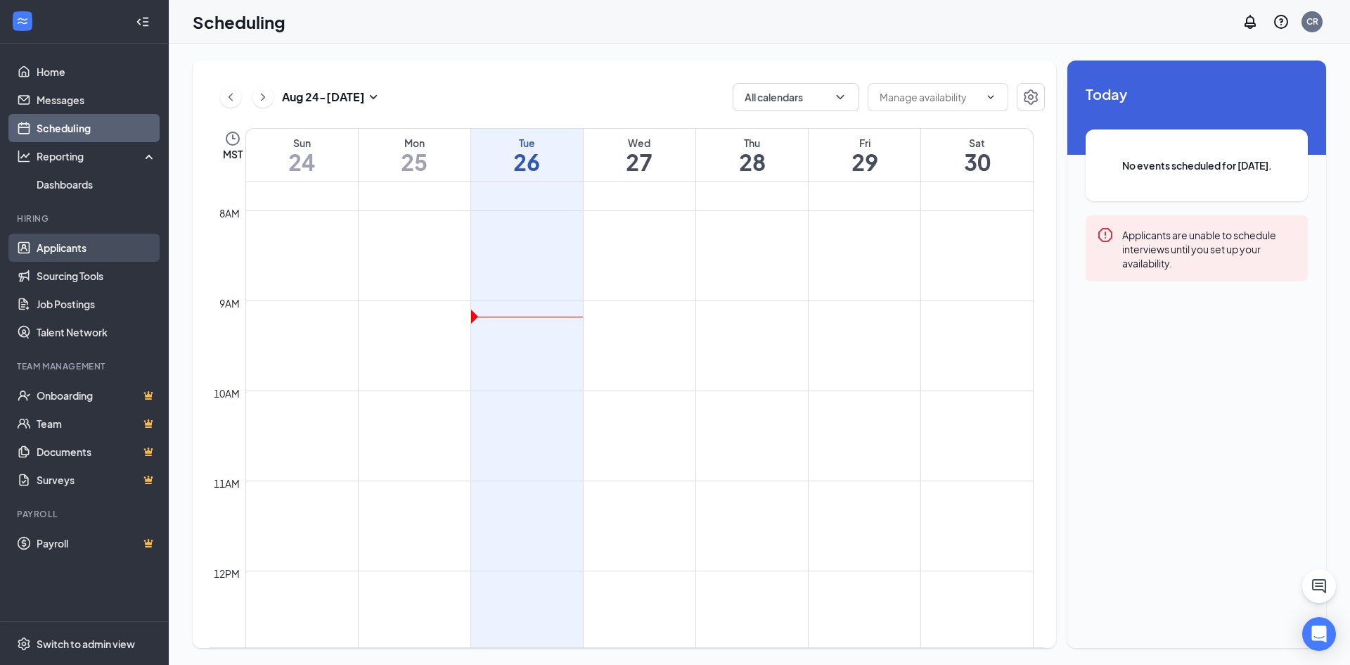
click at [98, 246] on link "Applicants" at bounding box center [97, 247] width 120 height 28
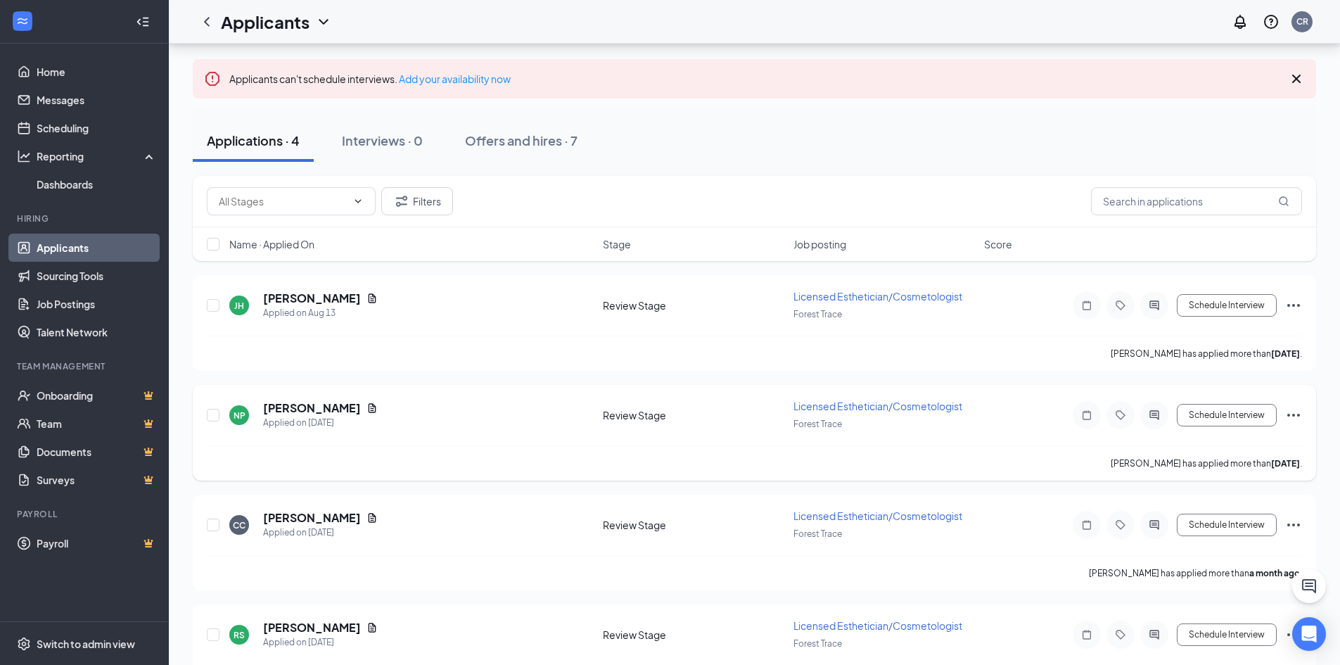
scroll to position [117, 0]
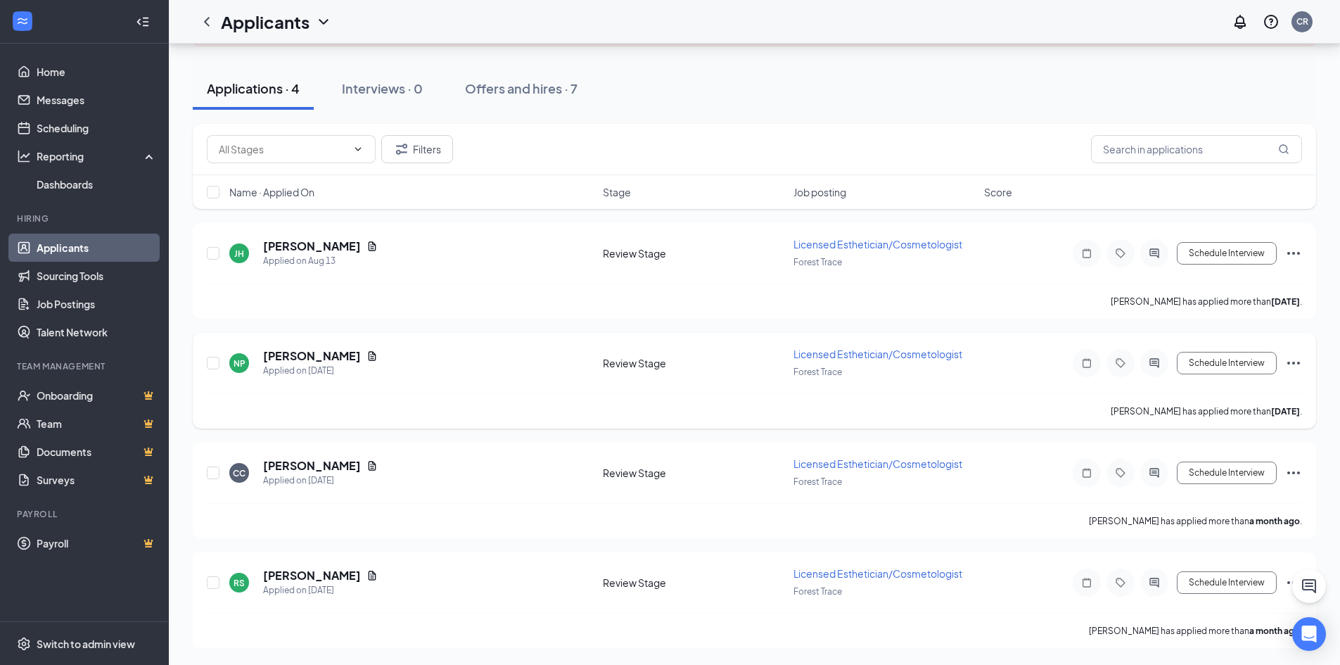
click at [366, 357] on icon "Document" at bounding box center [371, 355] width 11 height 11
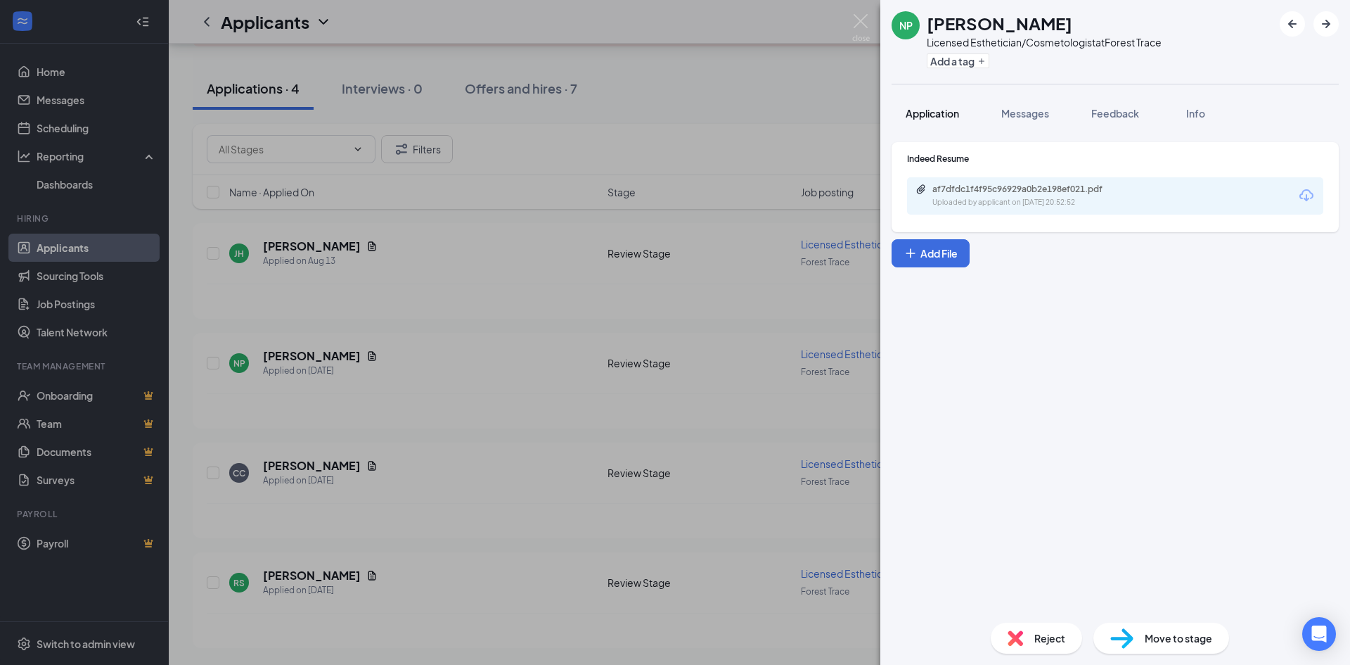
click at [929, 113] on span "Application" at bounding box center [932, 113] width 53 height 13
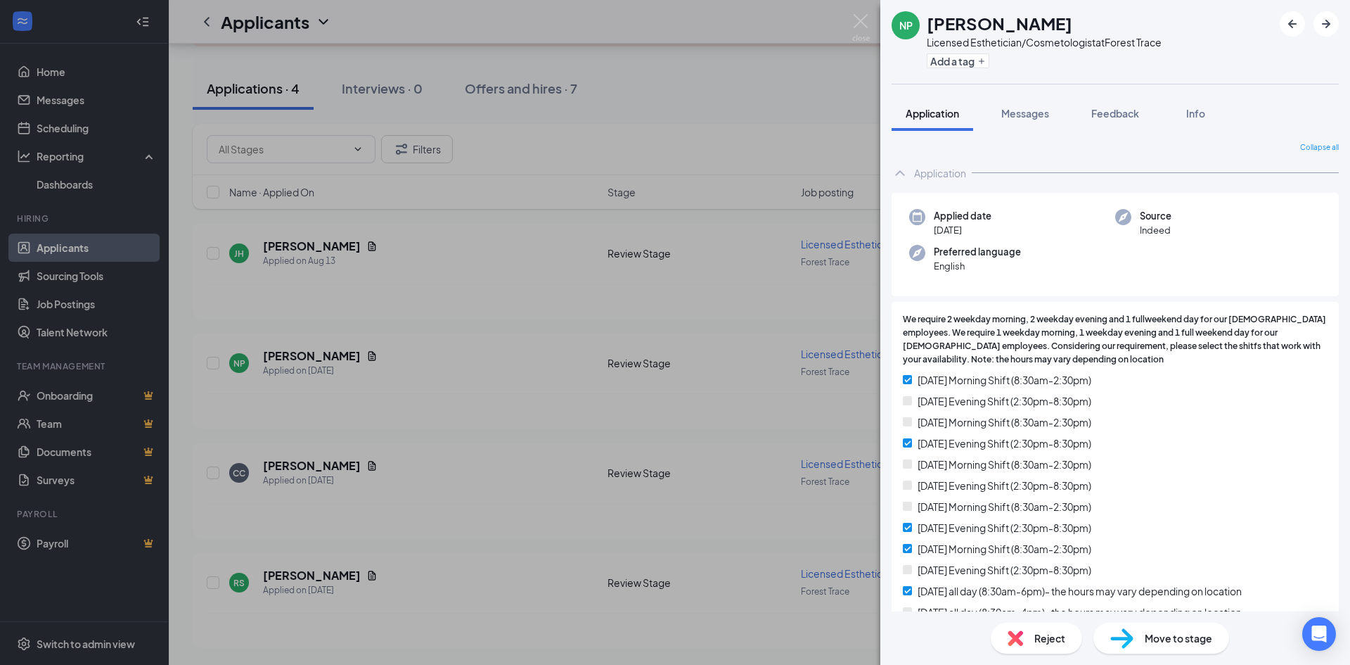
click at [656, 98] on div "NP Naomi Palafox Licensed Esthetician/Cosmetologist at Forest Trace Add a tag A…" at bounding box center [675, 332] width 1350 height 665
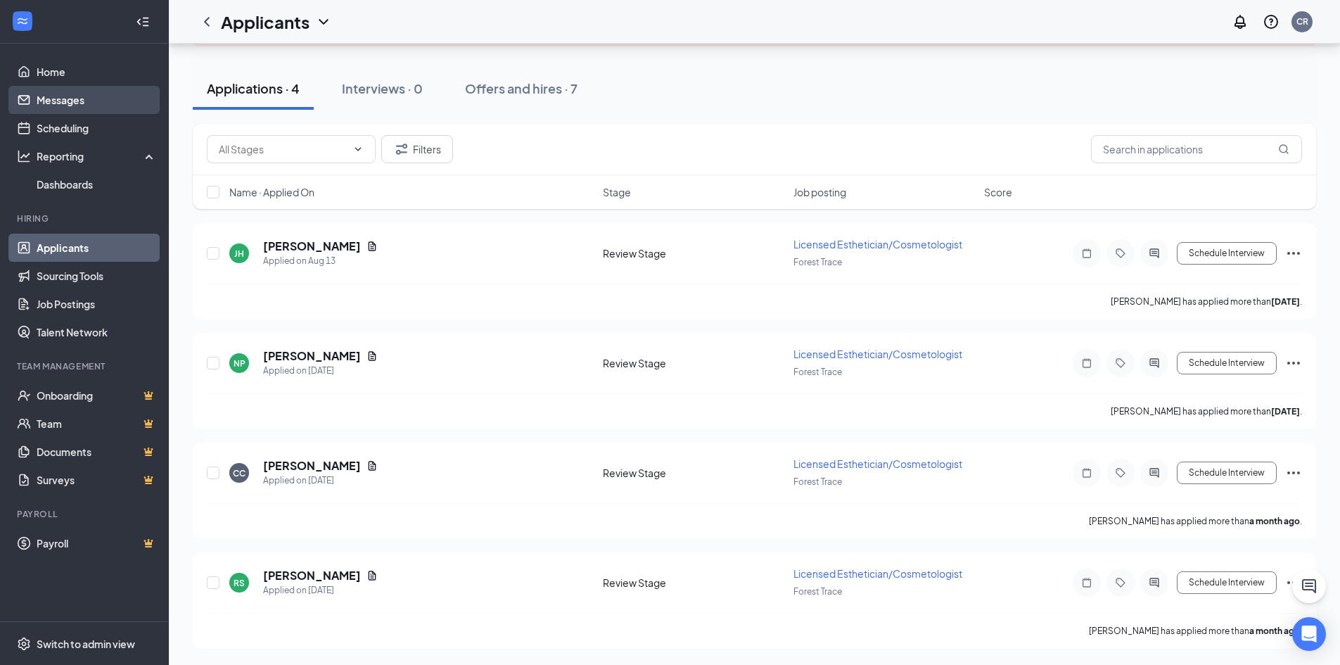
click at [59, 105] on link "Messages" at bounding box center [97, 100] width 120 height 28
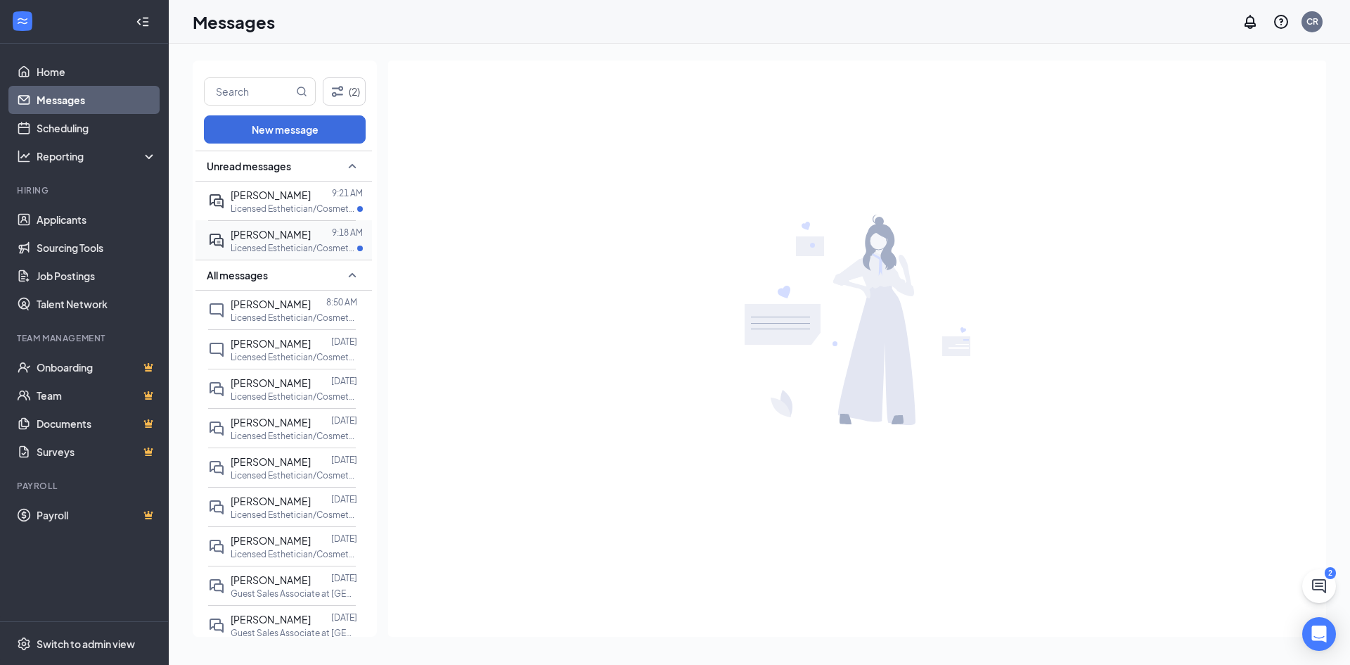
click at [264, 247] on p "Licensed Esthetician/Cosmetologist at [GEOGRAPHIC_DATA]" at bounding box center [294, 248] width 127 height 12
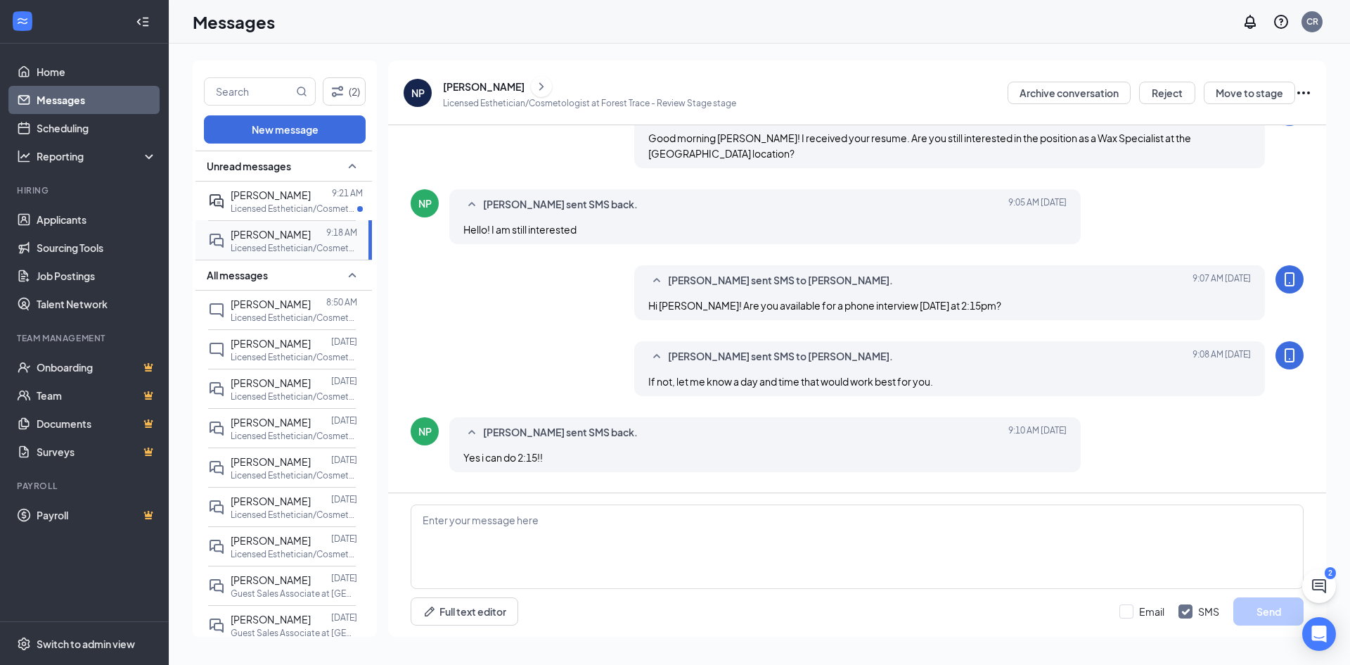
scroll to position [405, 0]
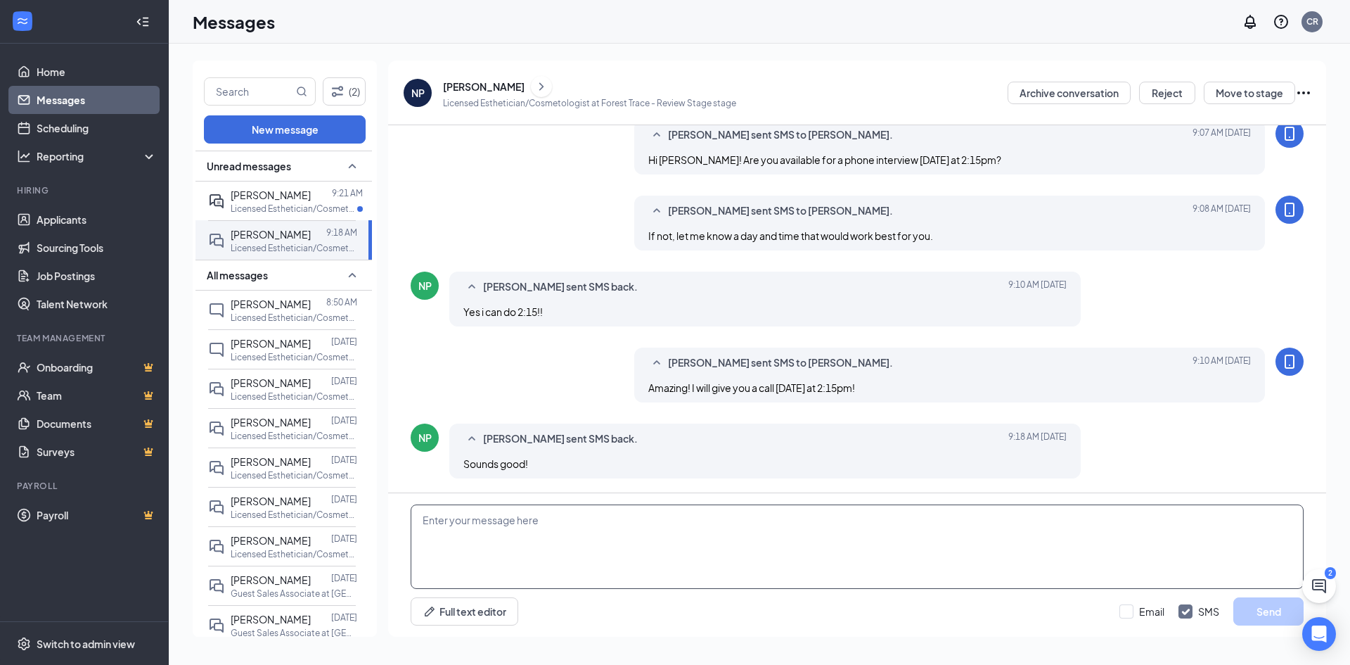
click at [567, 567] on textarea at bounding box center [857, 546] width 893 height 84
click at [286, 212] on p "Licensed Esthetician/Cosmetologist at [GEOGRAPHIC_DATA]" at bounding box center [294, 209] width 127 height 12
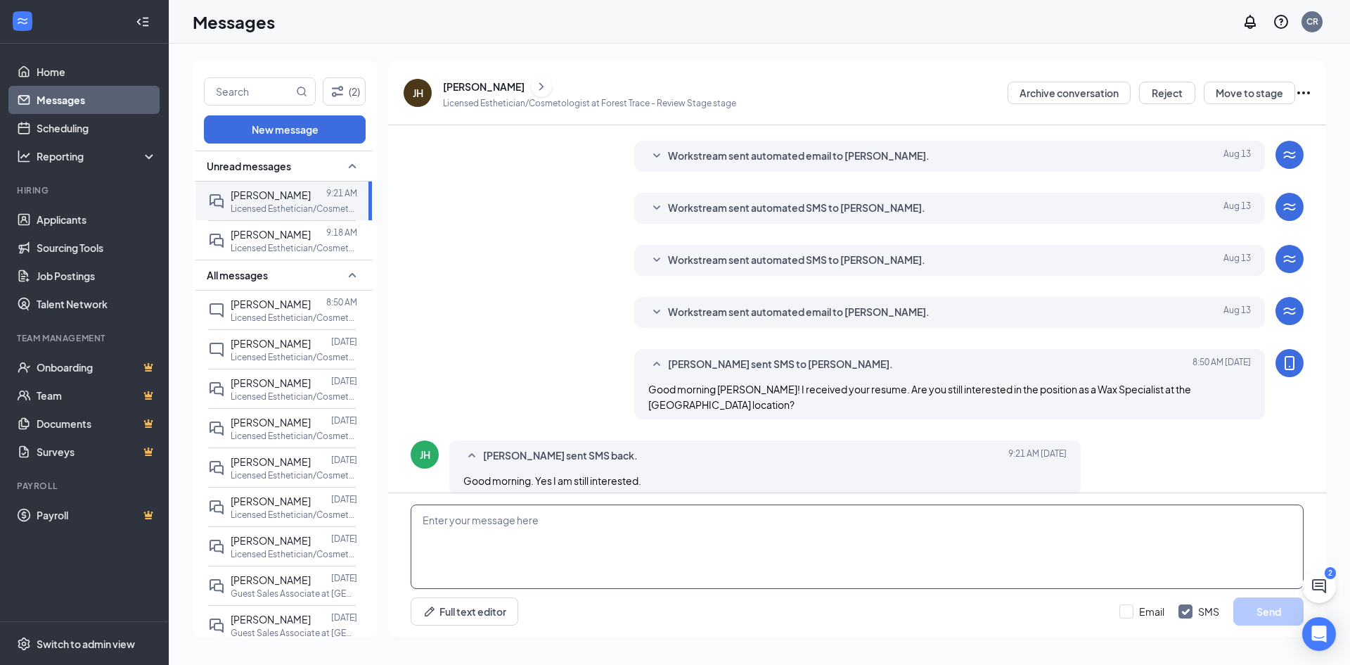
scroll to position [49, 0]
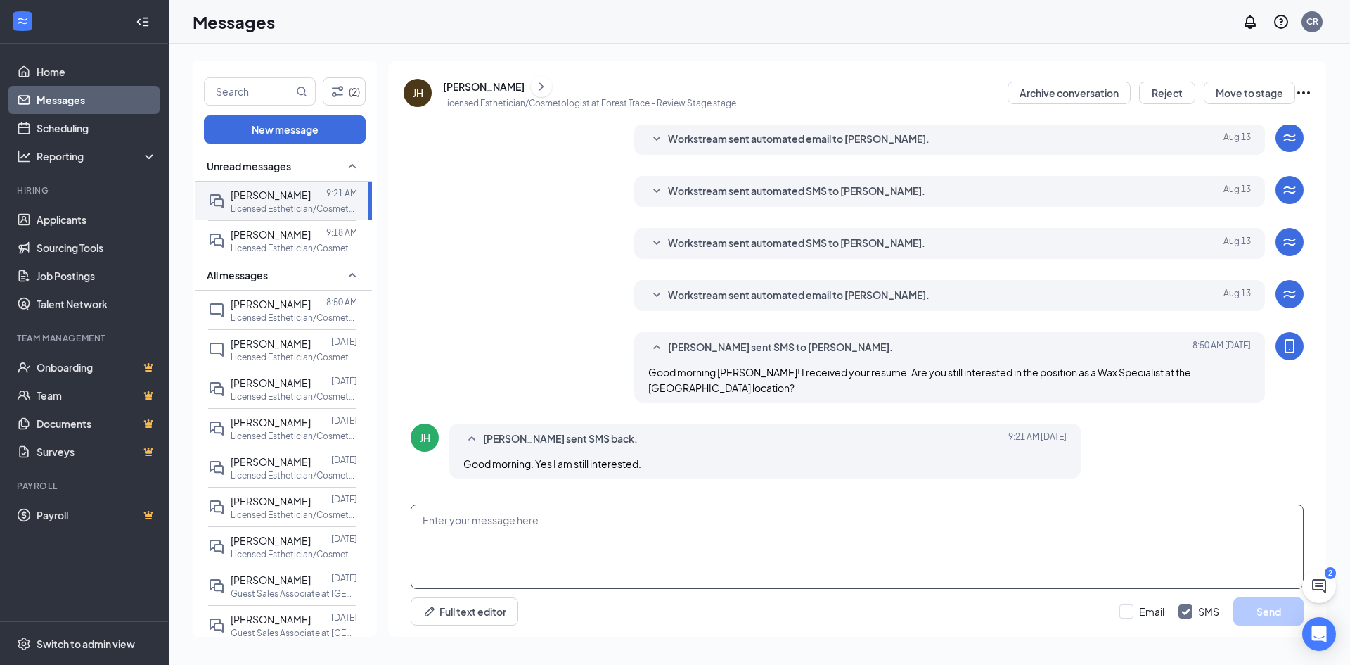
click at [567, 524] on textarea at bounding box center [857, 546] width 893 height 84
type textarea "Hi Jisela! Are you available for a phone interview this week?"
click at [1242, 614] on button "Send" at bounding box center [1268, 611] width 70 height 28
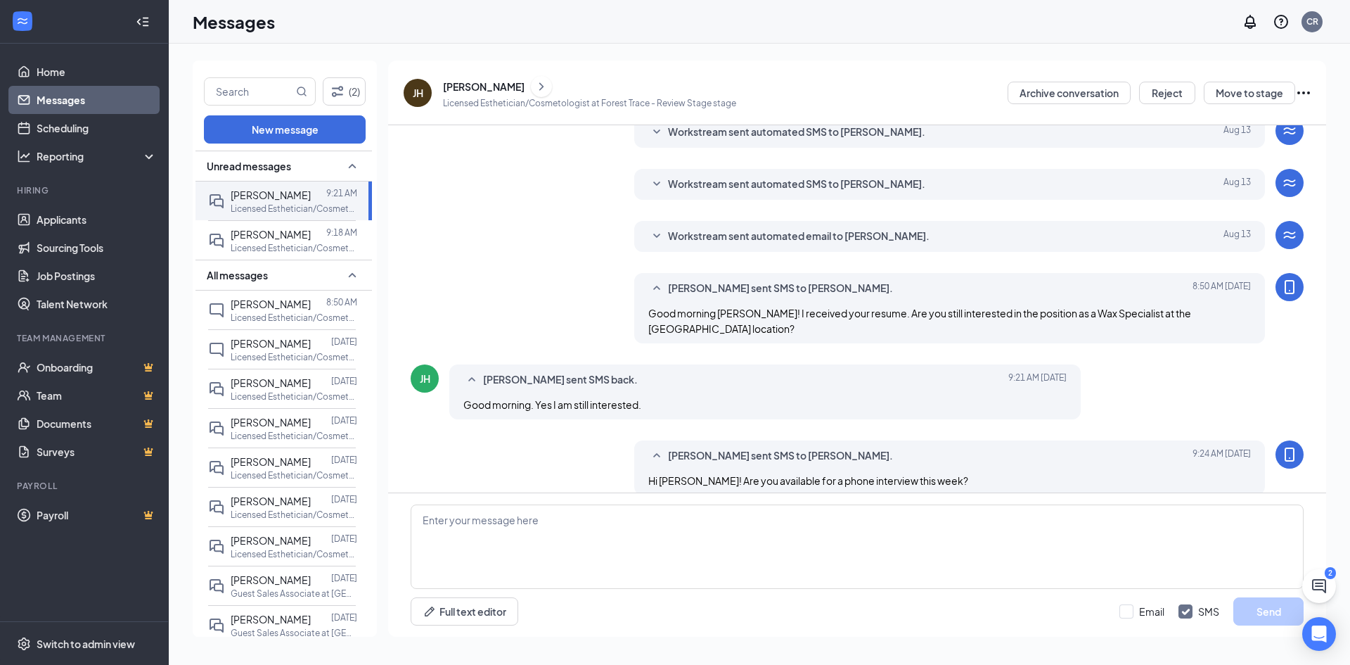
scroll to position [125, 0]
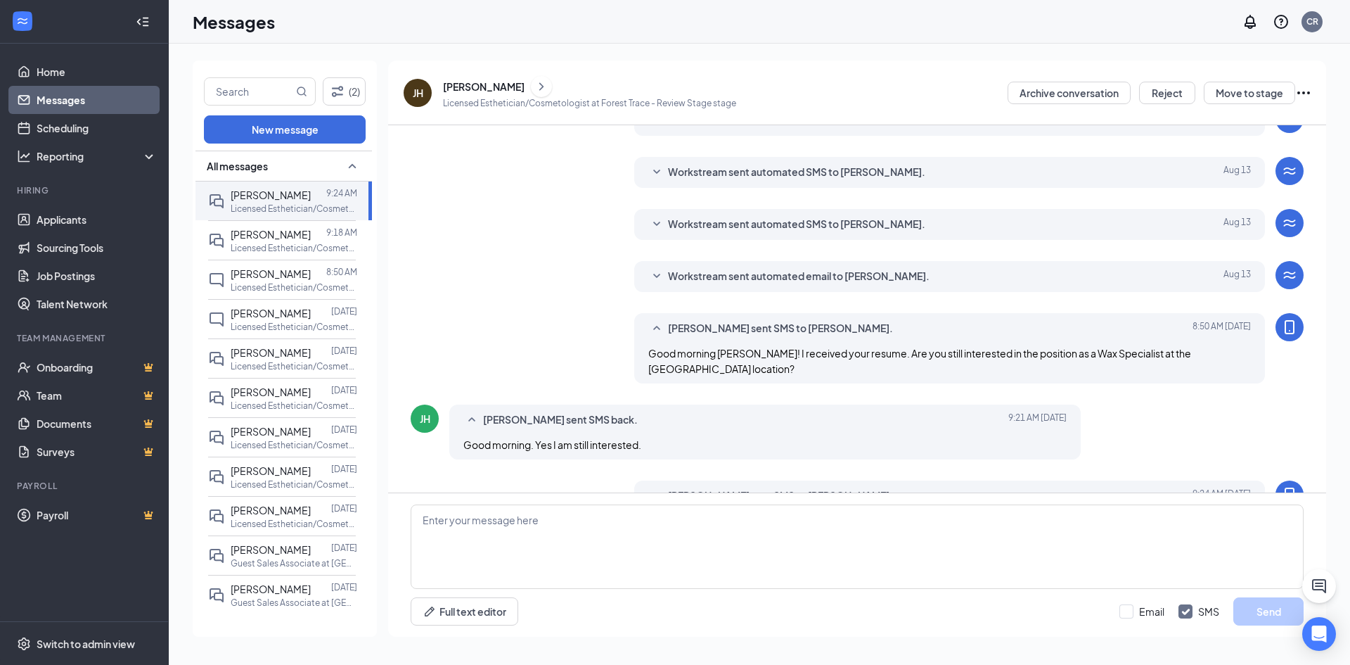
scroll to position [125, 0]
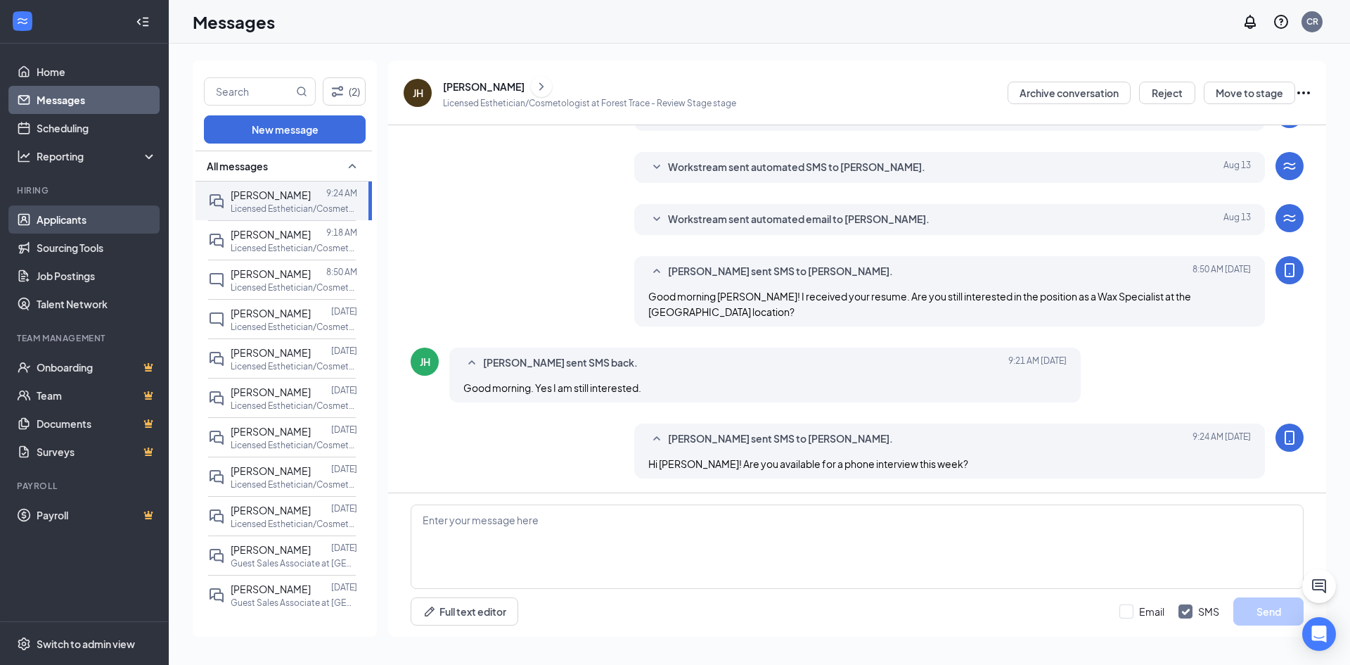
click at [77, 217] on link "Applicants" at bounding box center [97, 219] width 120 height 28
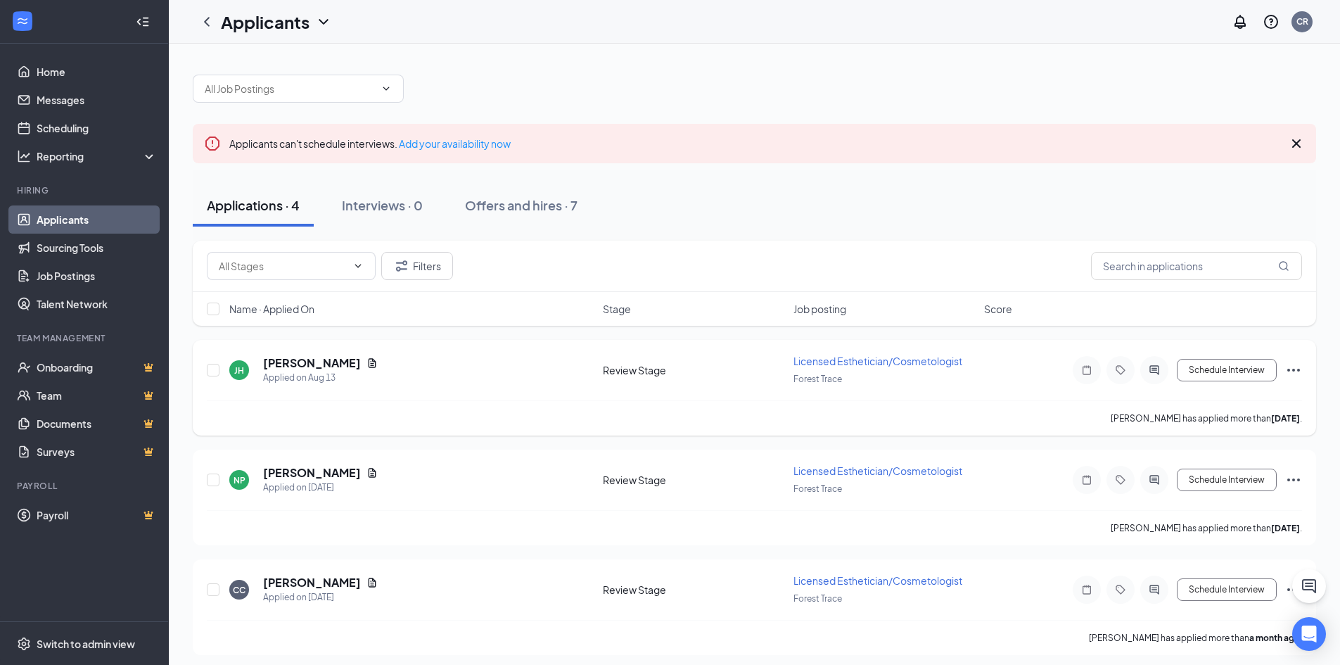
click at [366, 361] on icon "Document" at bounding box center [371, 362] width 11 height 11
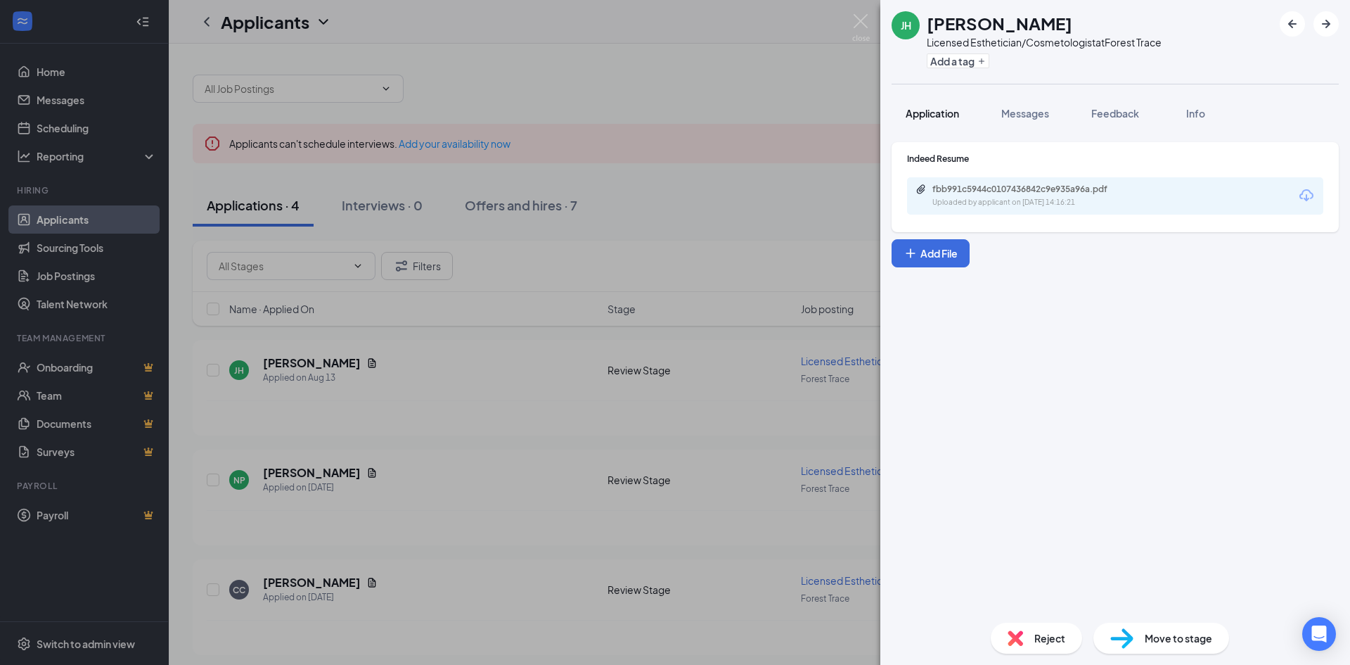
click at [958, 117] on span "Application" at bounding box center [932, 113] width 53 height 13
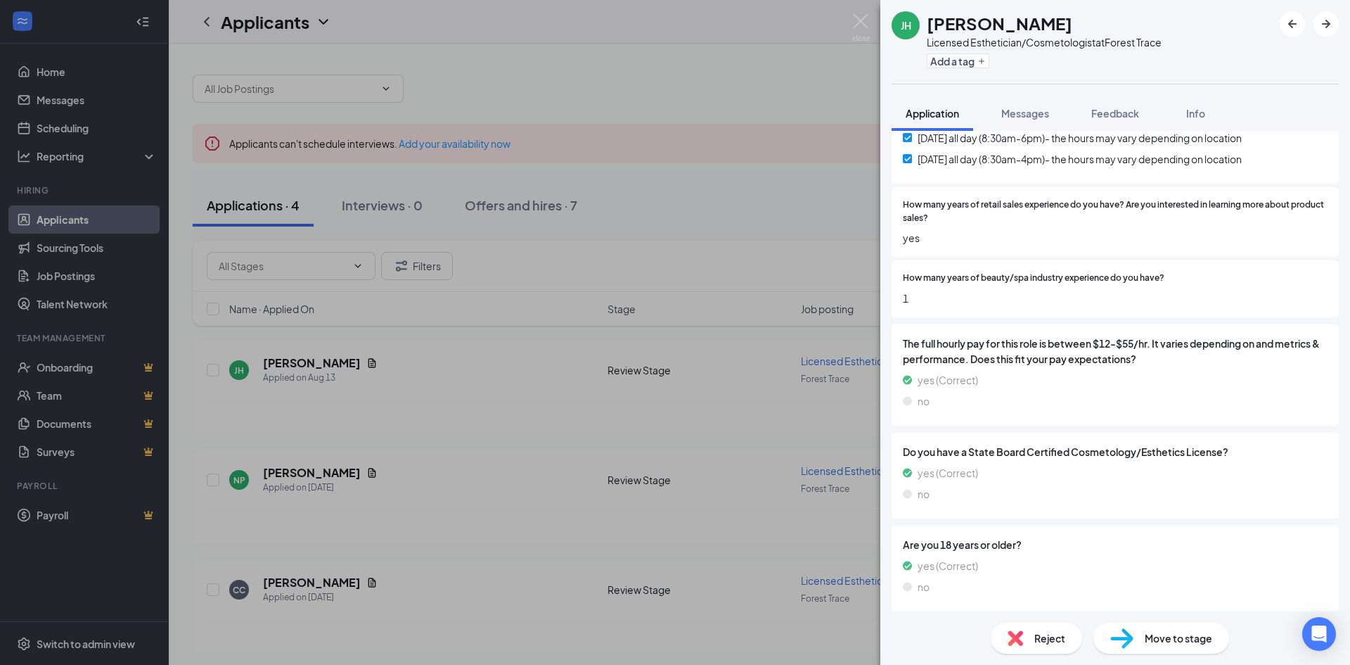
scroll to position [496, 0]
click at [89, 91] on div "JH JISELA HERRERA Licensed Esthetician/Cosmetologist at Forest Trace Add a tag …" at bounding box center [675, 332] width 1350 height 665
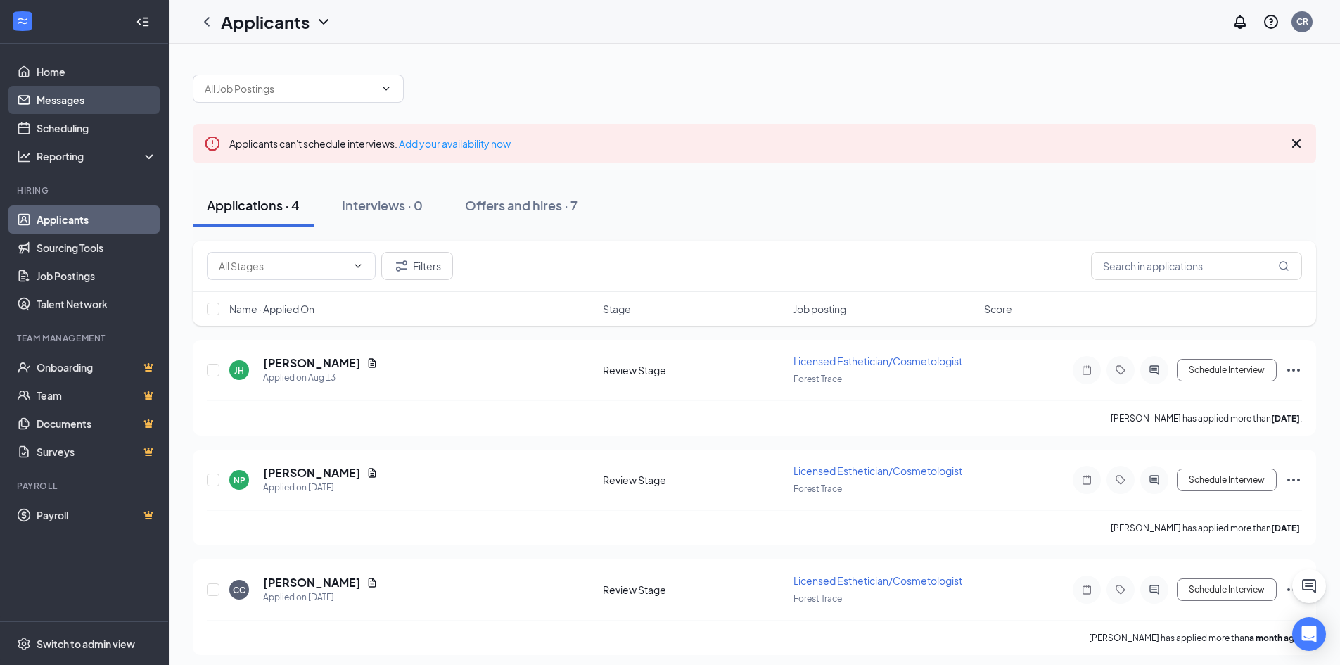
click at [88, 105] on link "Messages" at bounding box center [97, 100] width 120 height 28
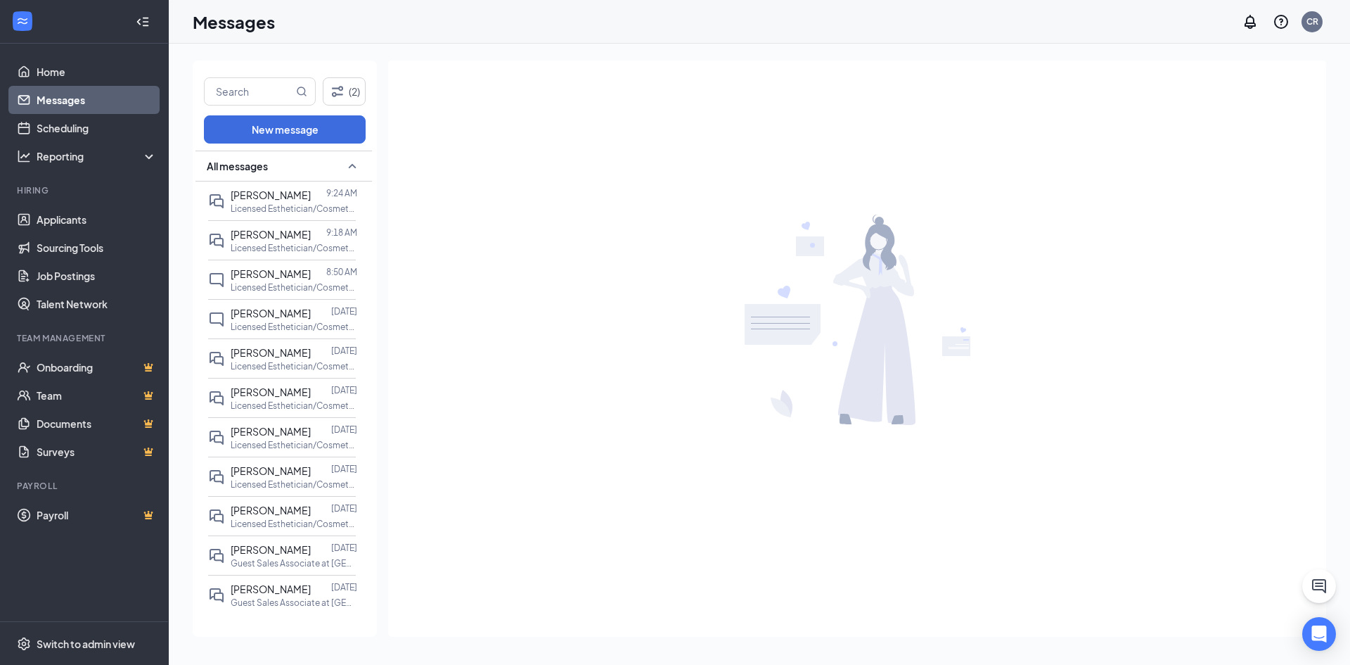
click at [95, 97] on link "Messages" at bounding box center [97, 100] width 120 height 28
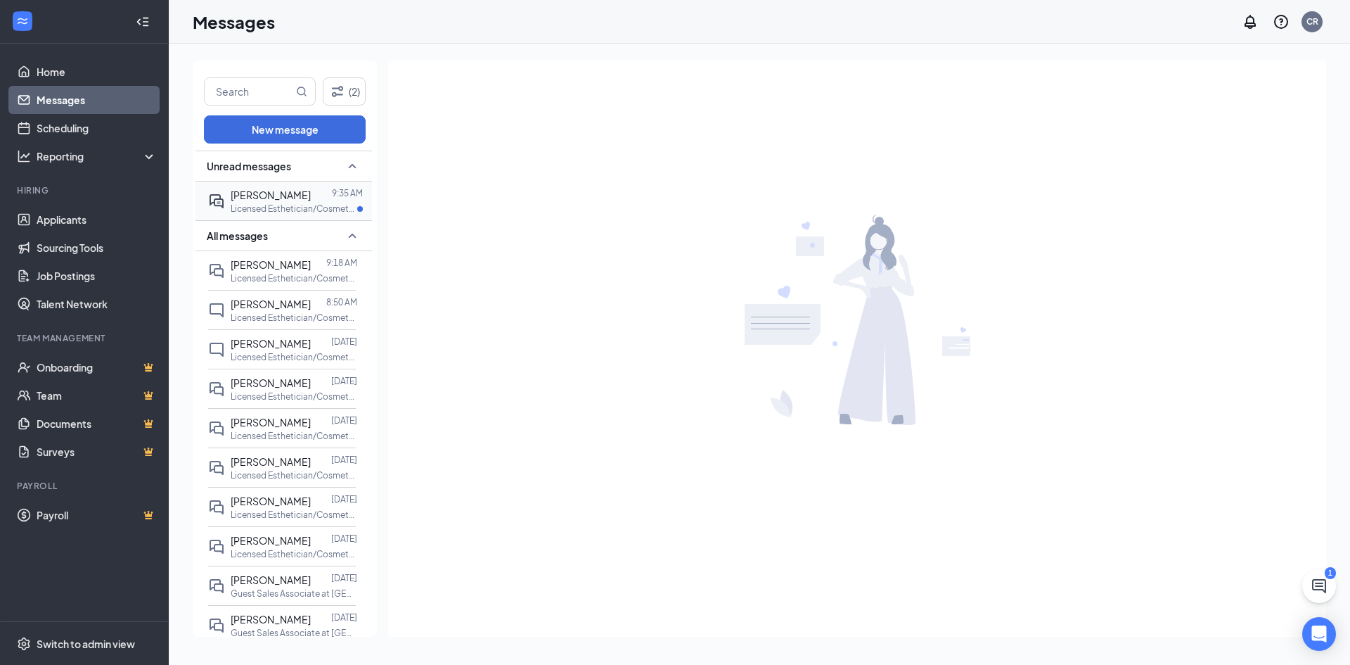
click at [249, 203] on p "Licensed Esthetician/Cosmetologist at [GEOGRAPHIC_DATA]" at bounding box center [294, 209] width 127 height 12
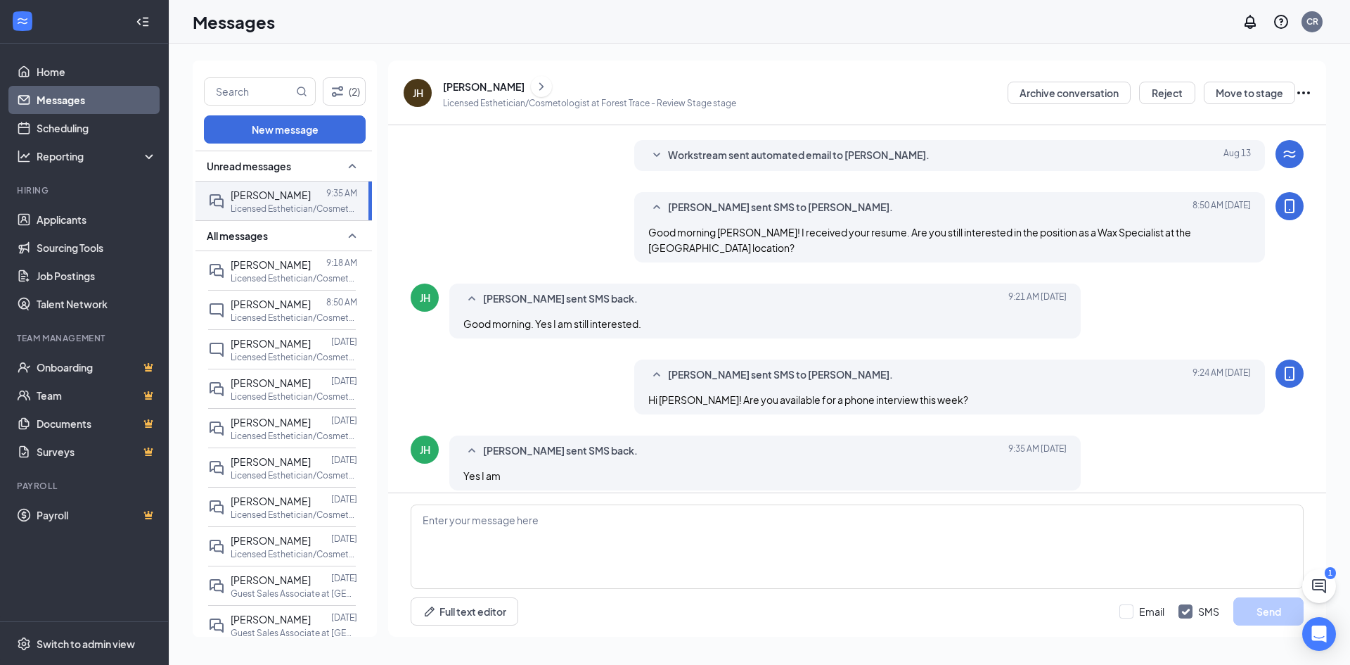
scroll to position [201, 0]
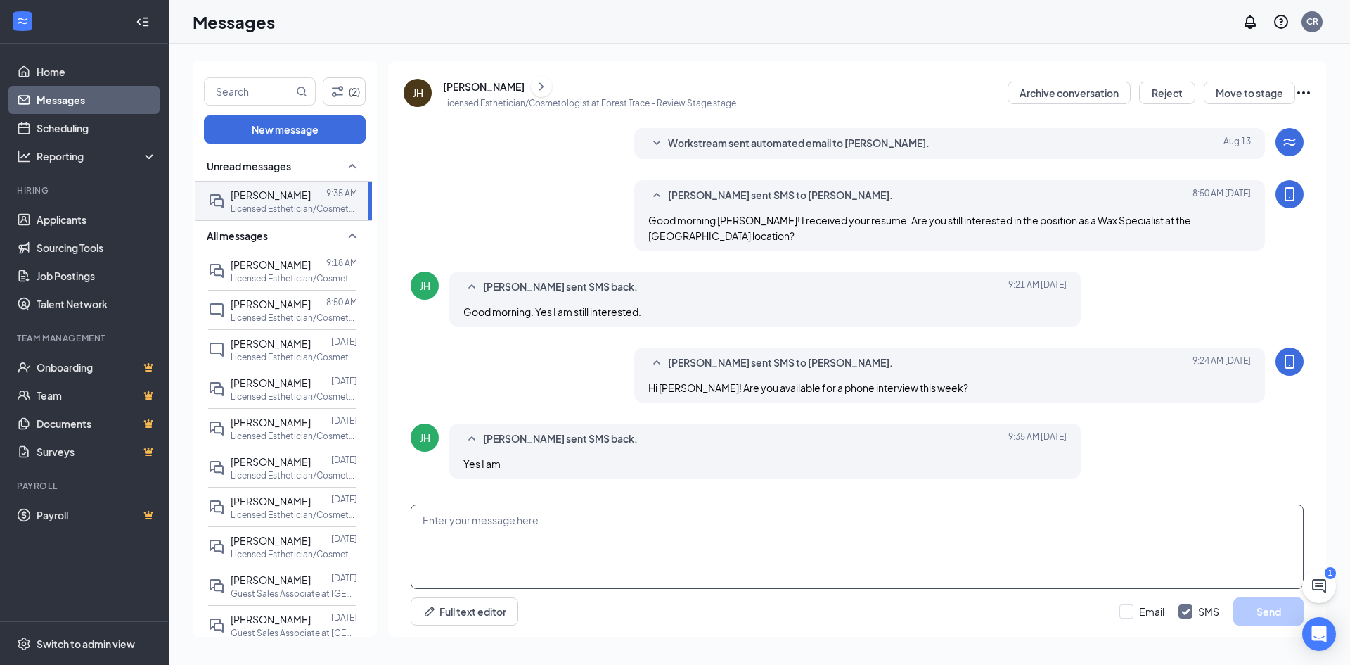
click at [589, 531] on textarea at bounding box center [857, 546] width 893 height 84
type textarea "Does [DATE] at 2:45pm work for you?"
click at [1262, 615] on button "Send" at bounding box center [1268, 611] width 70 height 28
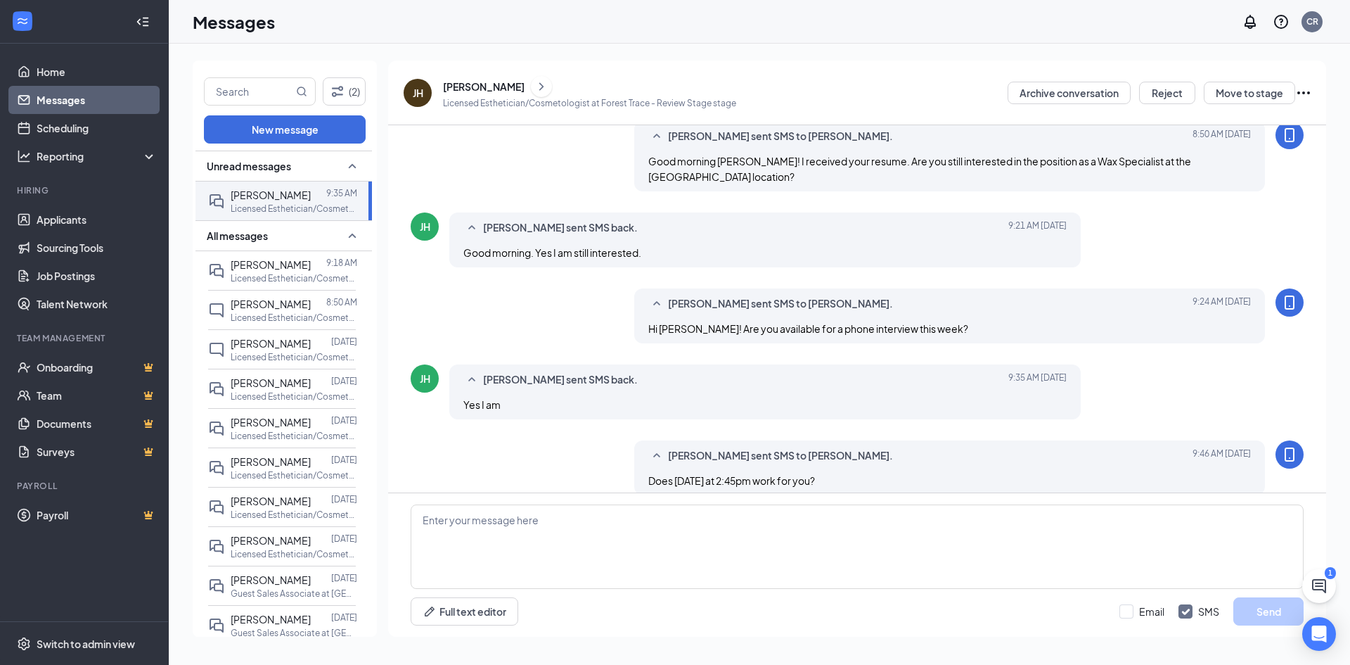
scroll to position [277, 0]
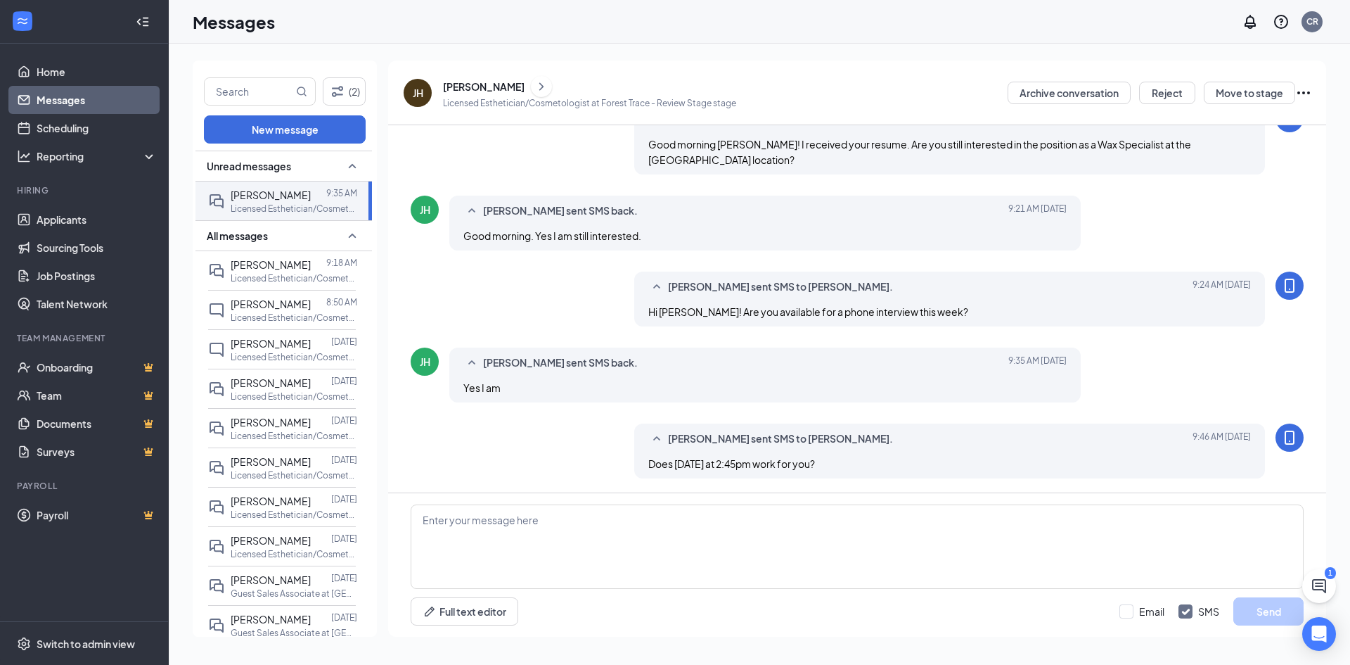
drag, startPoint x: 444, startPoint y: 86, endPoint x: 518, endPoint y: 91, distance: 74.7
click at [518, 91] on div "[PERSON_NAME]" at bounding box center [484, 86] width 82 height 14
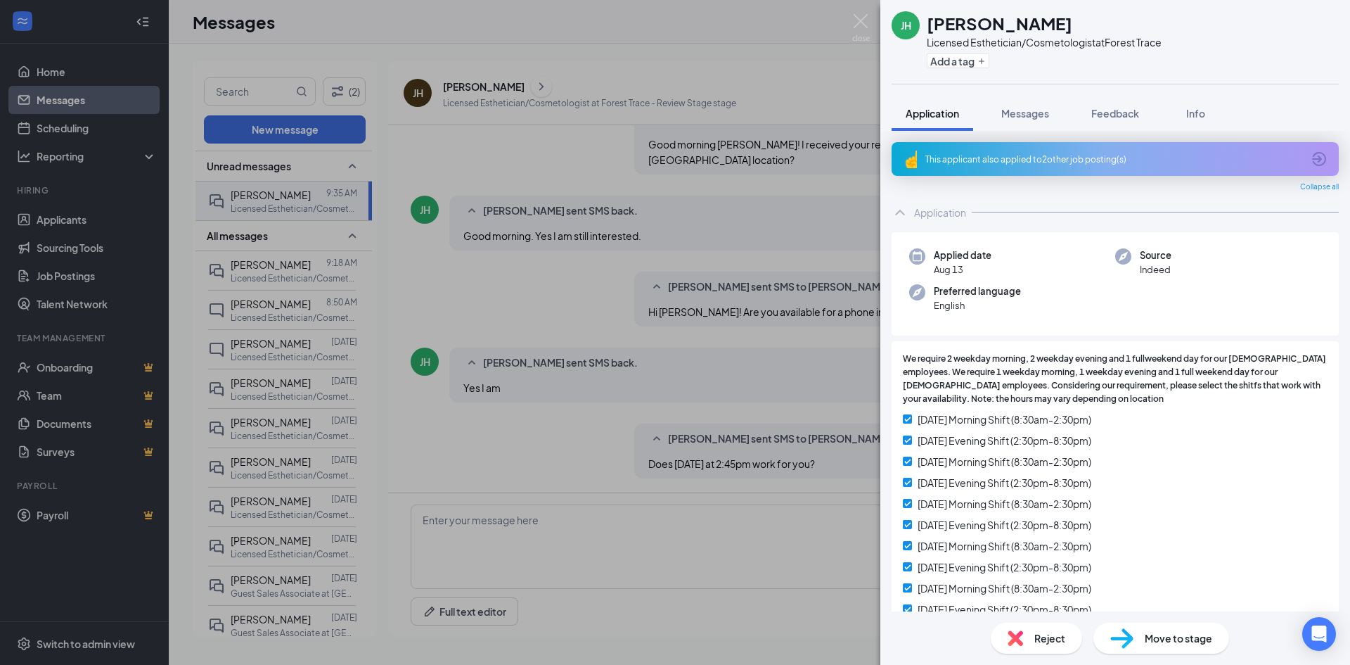
drag, startPoint x: 1039, startPoint y: 24, endPoint x: 928, endPoint y: 25, distance: 111.1
click at [928, 25] on div "[PERSON_NAME]" at bounding box center [1044, 23] width 235 height 24
copy h1 "[PERSON_NAME]"
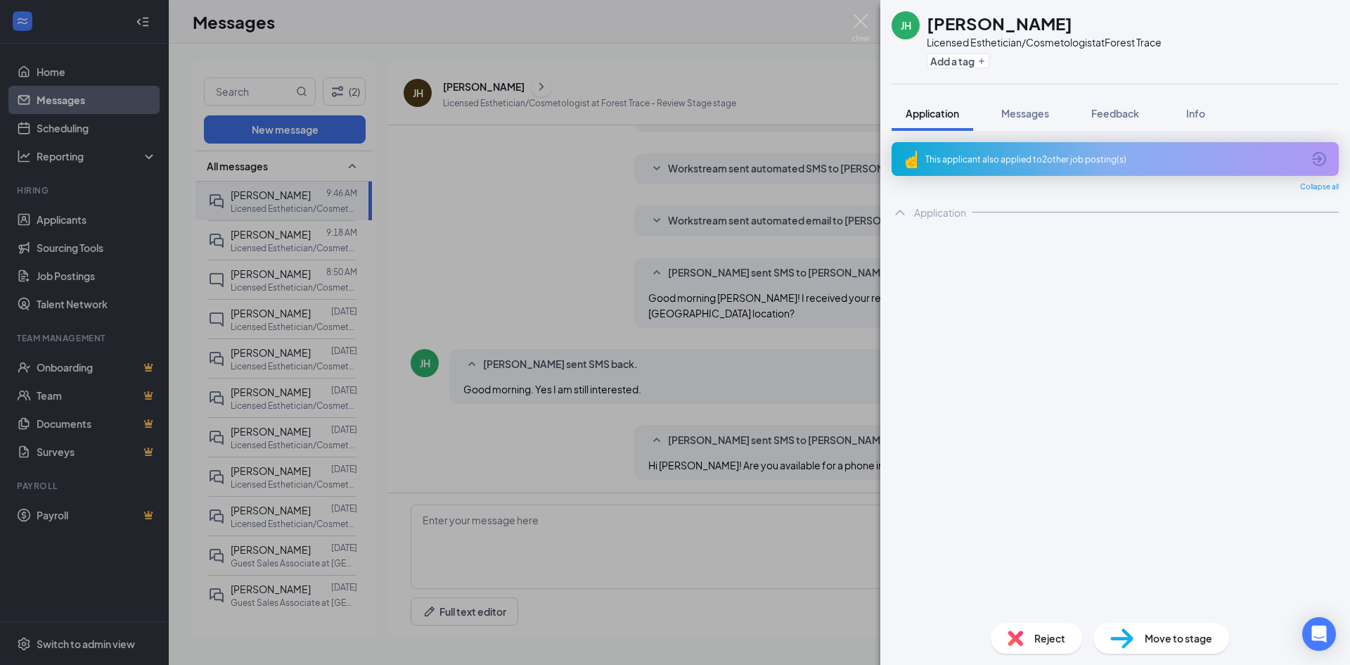
scroll to position [322, 0]
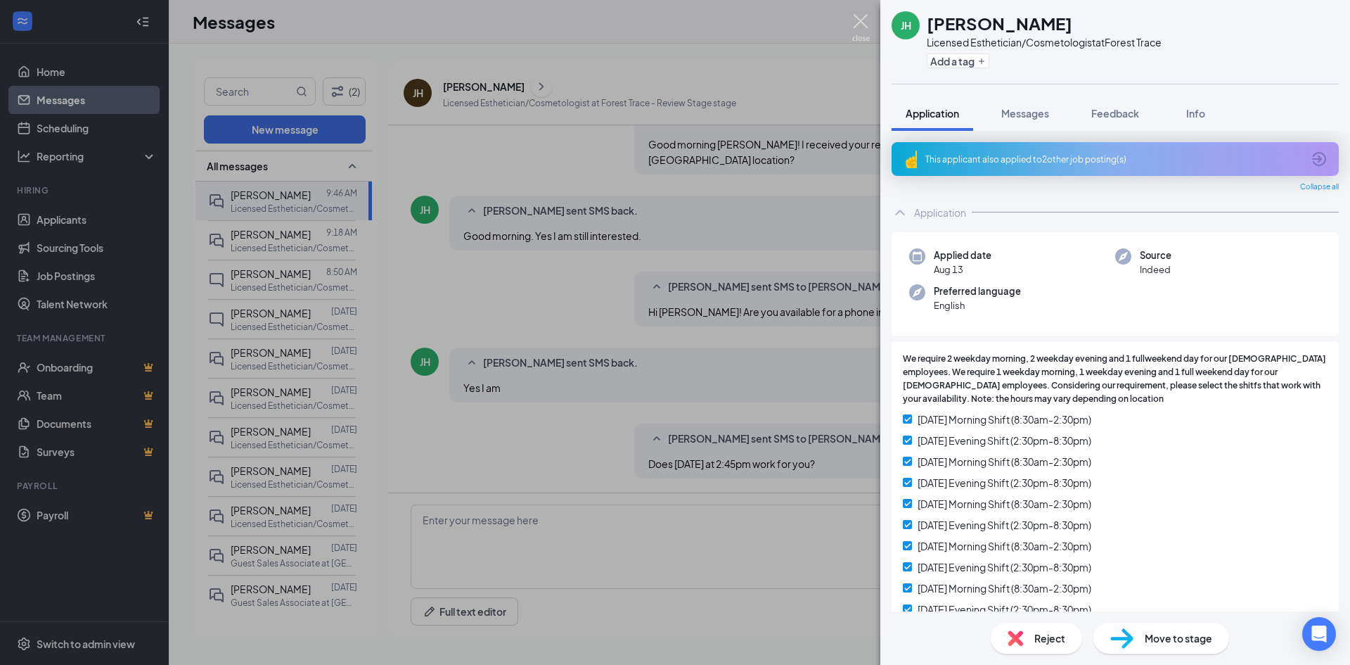
click at [863, 20] on img at bounding box center [861, 27] width 18 height 27
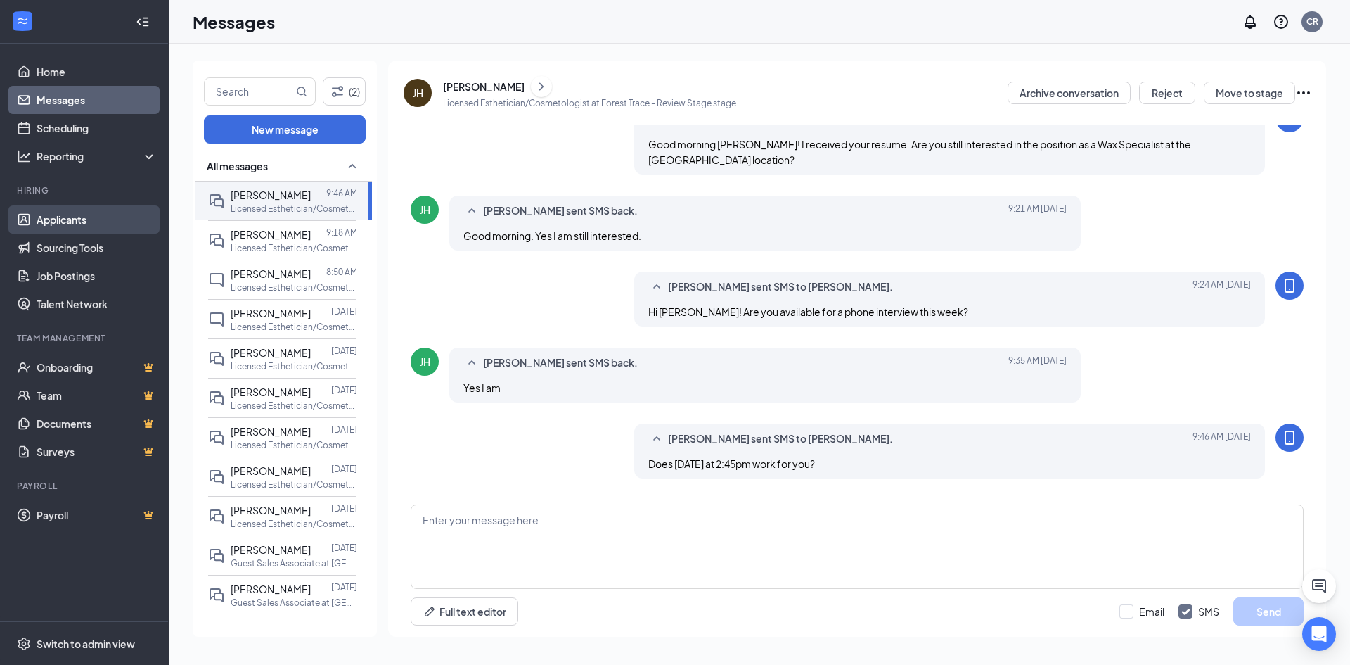
click at [67, 222] on link "Applicants" at bounding box center [97, 219] width 120 height 28
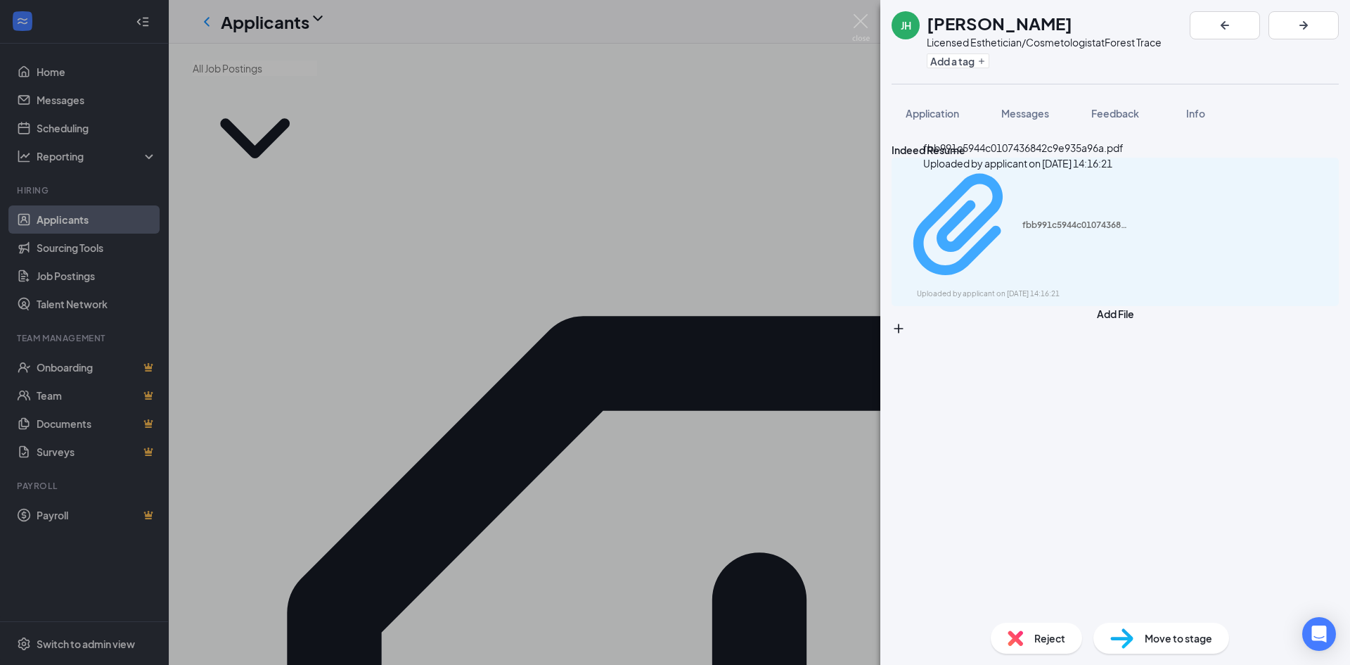
click at [1022, 219] on div "fbb991c5944c0107436842c9e935a96a.pdf" at bounding box center [1074, 224] width 105 height 11
click at [472, 323] on div "JH JISELA HERRERA Licensed Esthetician/Cosmetologist at Forest Trace Add a tag …" at bounding box center [675, 332] width 1350 height 665
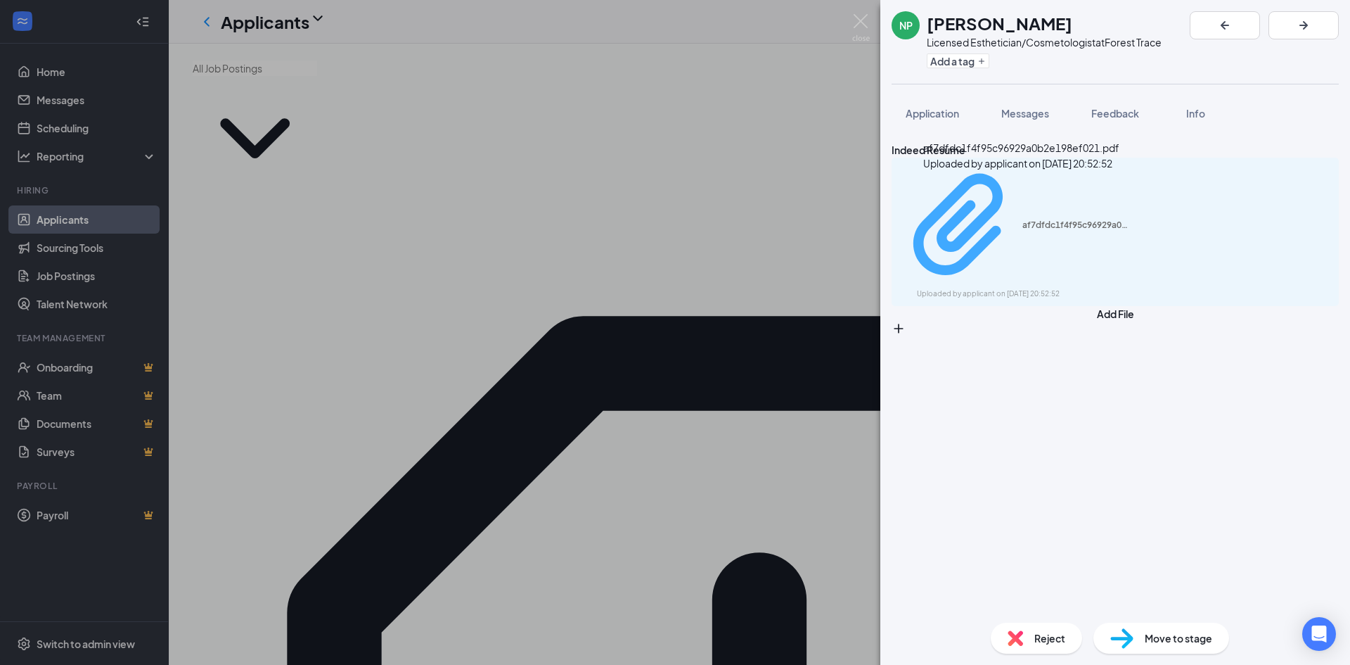
click at [951, 288] on div "Uploaded by applicant on Aug 05, 2025 at 20:52:52" at bounding box center [1022, 293] width 211 height 11
click at [416, 522] on div "NP Naomi Palafox Licensed Esthetician/Cosmetologist at Forest Trace Add a tag A…" at bounding box center [675, 332] width 1350 height 665
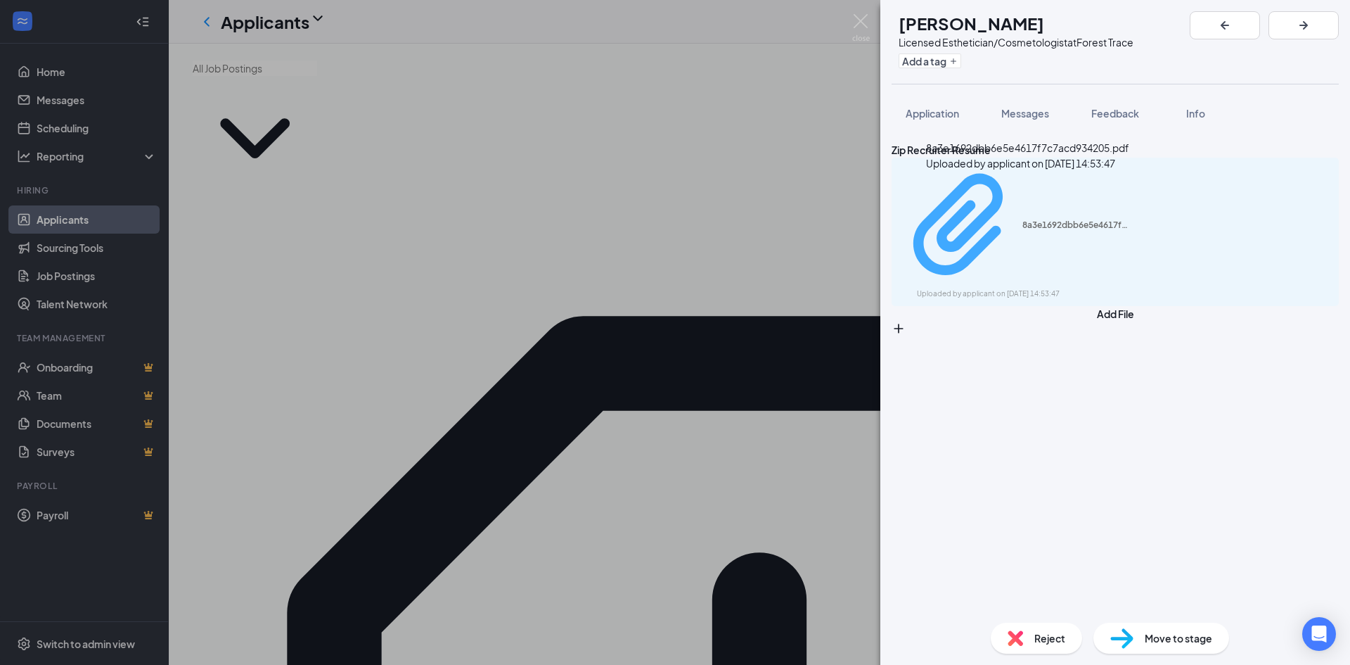
click at [959, 288] on div "Uploaded by applicant on Jul 16, 2025 at 14:53:47" at bounding box center [1022, 293] width 211 height 11
click at [70, 124] on div "CC Christina Correa Licensed Esthetician/Cosmetologist at Forest Trace Add a ta…" at bounding box center [675, 332] width 1350 height 665
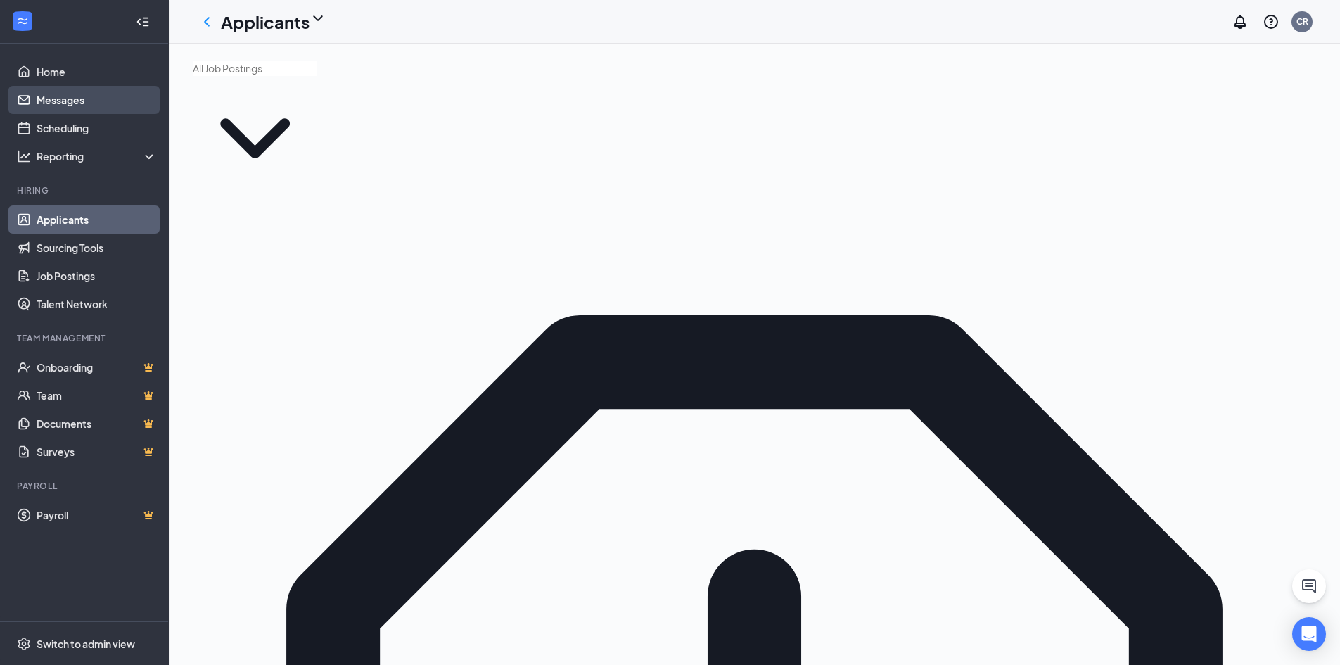
click at [65, 106] on link "Messages" at bounding box center [97, 100] width 120 height 28
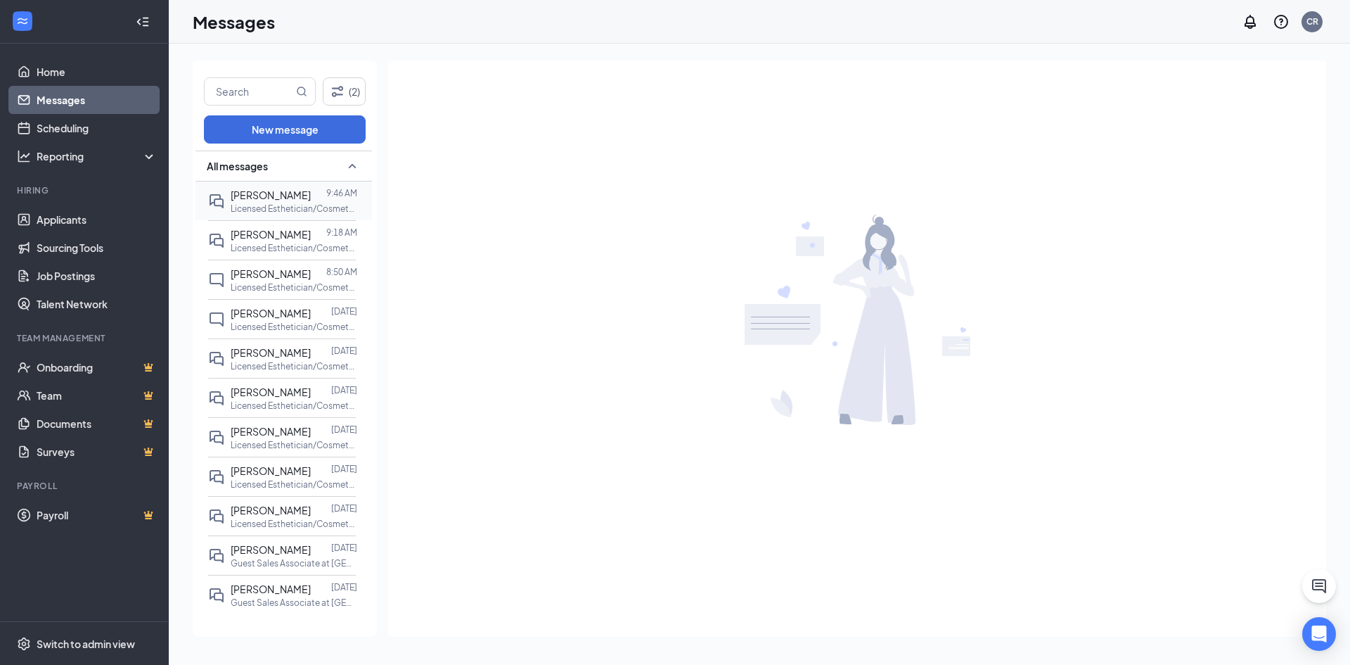
click at [256, 200] on span "[PERSON_NAME]" at bounding box center [271, 194] width 80 height 13
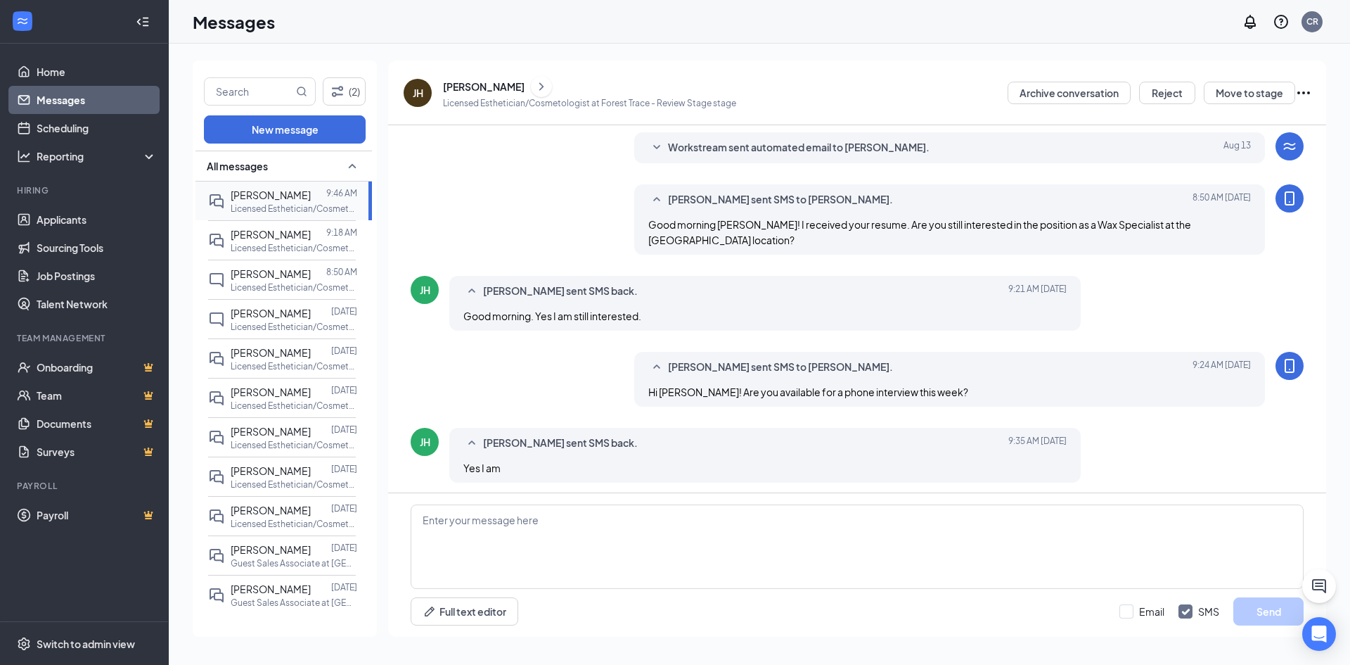
scroll to position [322, 0]
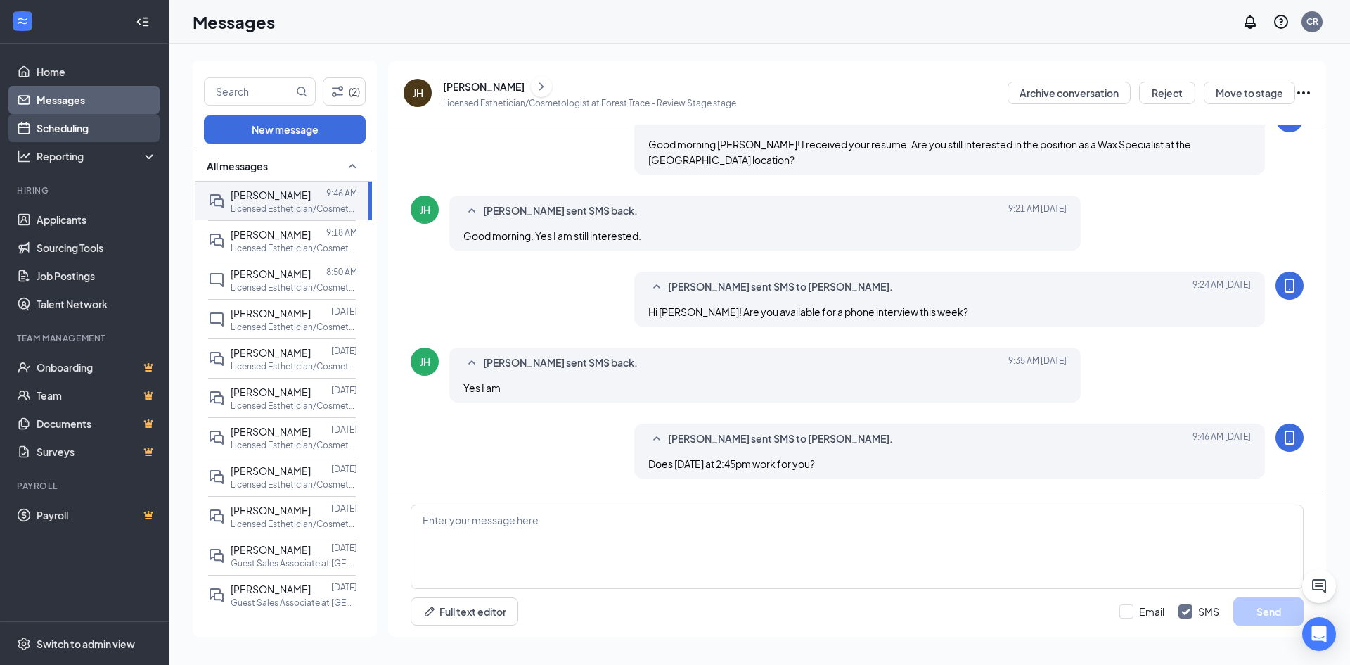
click at [108, 124] on link "Scheduling" at bounding box center [97, 128] width 120 height 28
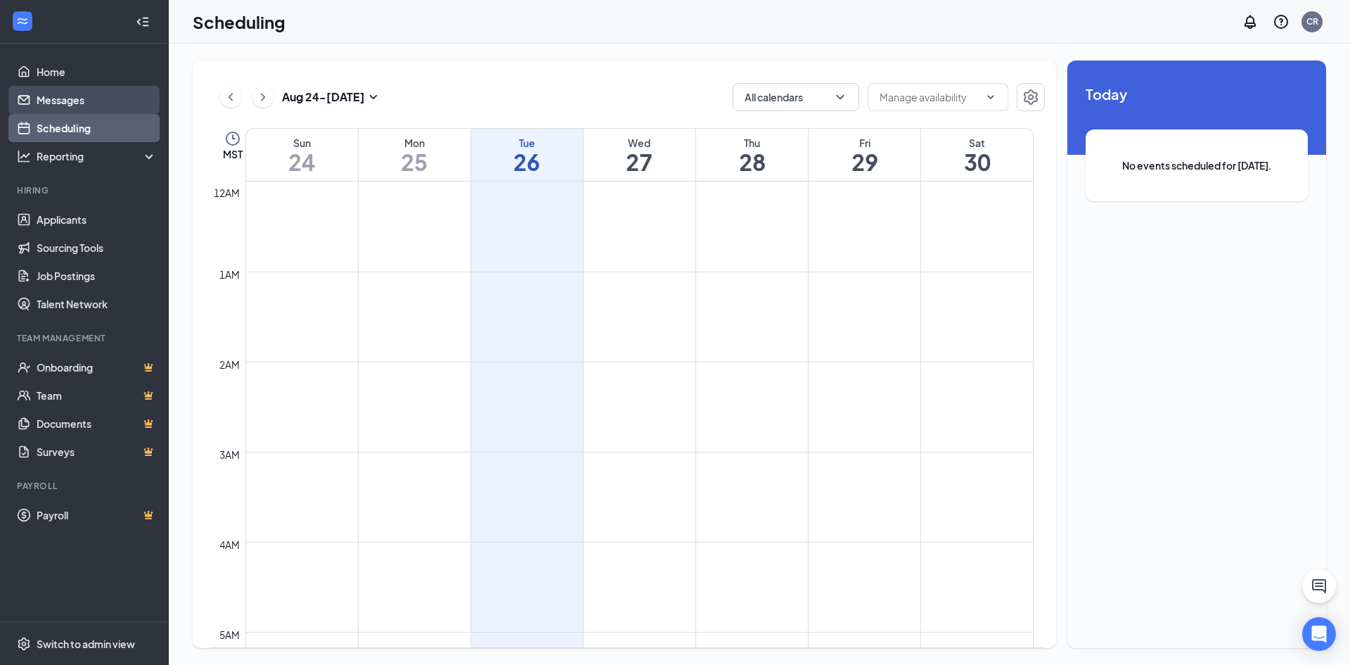
scroll to position [691, 0]
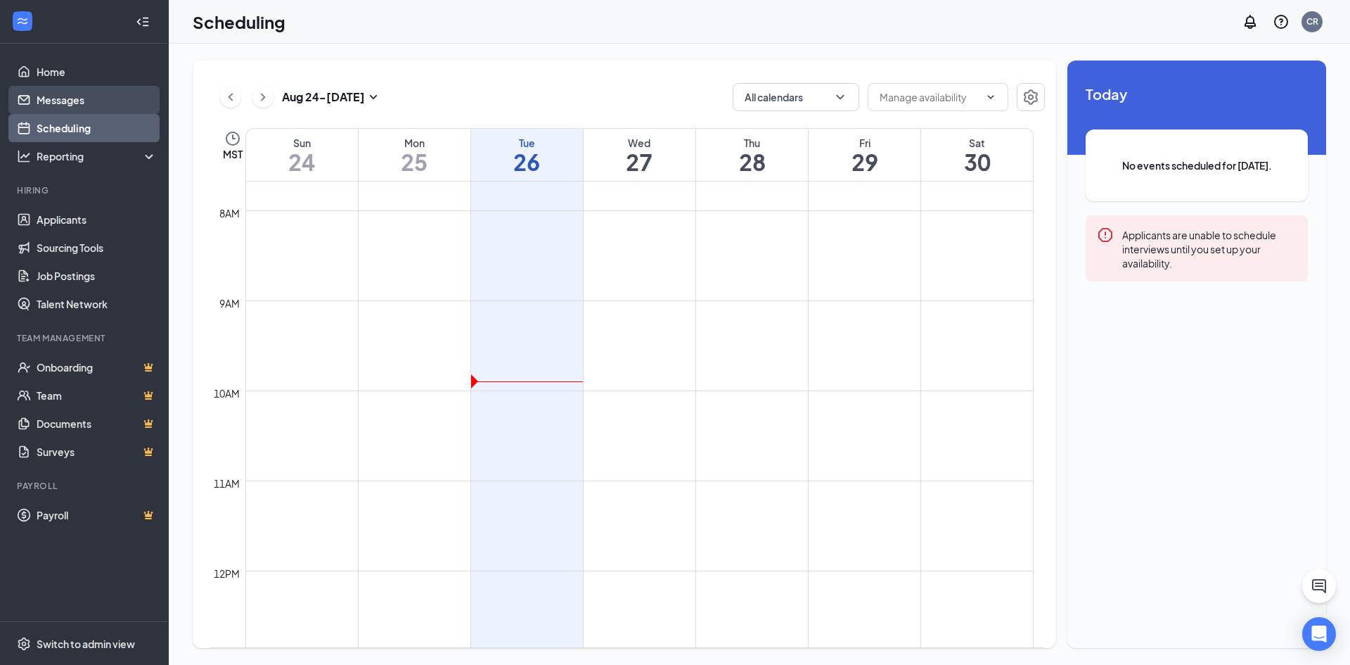
click at [91, 98] on link "Messages" at bounding box center [97, 100] width 120 height 28
